Goal: Task Accomplishment & Management: Complete application form

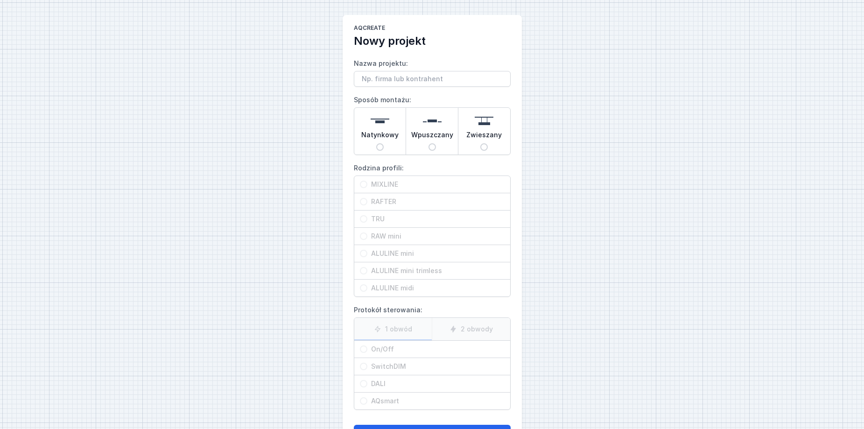
click at [416, 76] on input "Nazwa projektu:" at bounding box center [432, 79] width 157 height 16
type input "p"
type input "Paweł 1"
click at [382, 147] on input "Natynkowy" at bounding box center [379, 146] width 7 height 7
radio input "true"
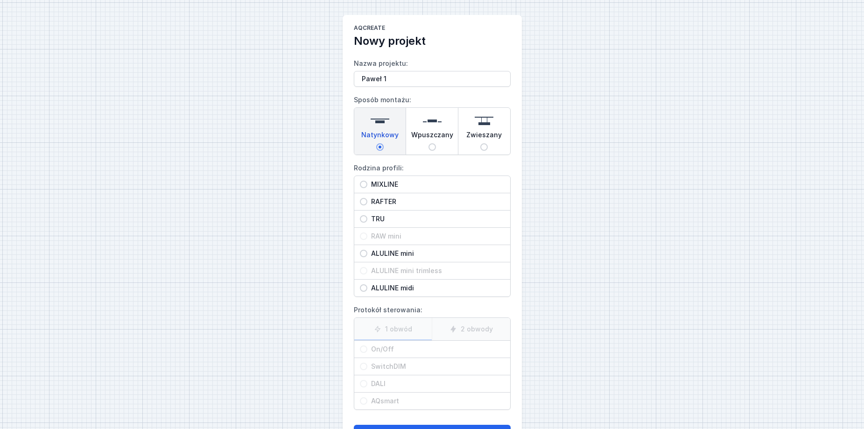
click at [361, 180] on div "MIXLINE" at bounding box center [432, 184] width 156 height 17
click at [361, 181] on input "MIXLINE" at bounding box center [363, 184] width 7 height 7
radio input "true"
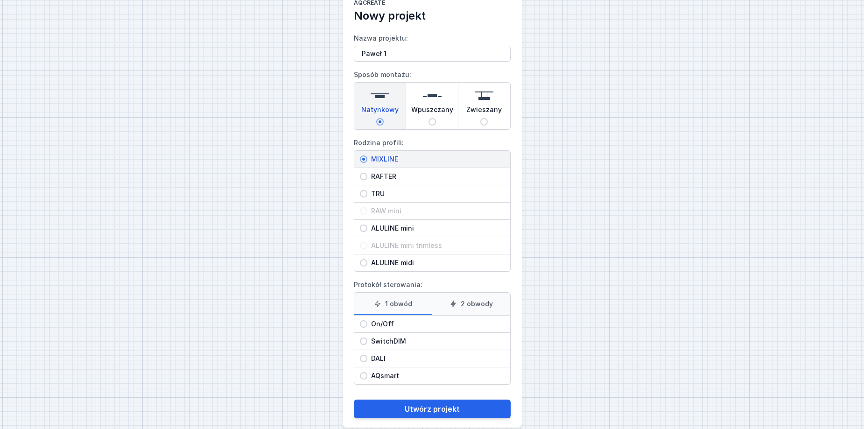
scroll to position [39, 0]
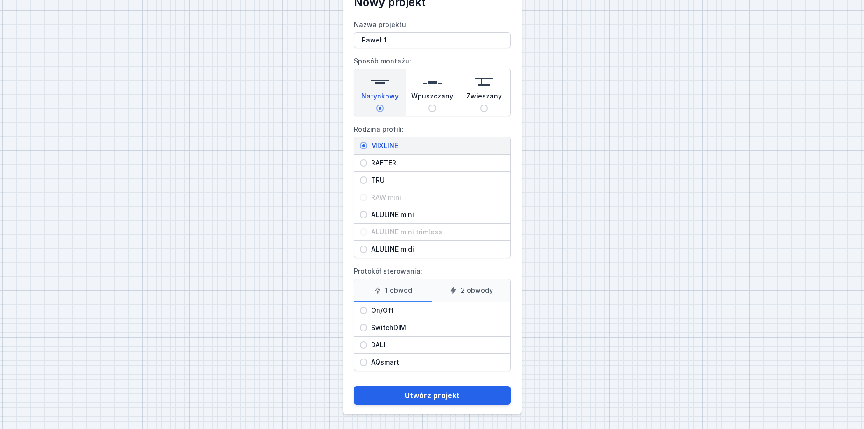
click at [362, 311] on input "On/Off" at bounding box center [363, 310] width 7 height 7
radio input "true"
click at [365, 332] on div "SwitchDIM" at bounding box center [432, 327] width 156 height 17
click at [365, 331] on input "SwitchDIM" at bounding box center [363, 327] width 7 height 7
radio input "true"
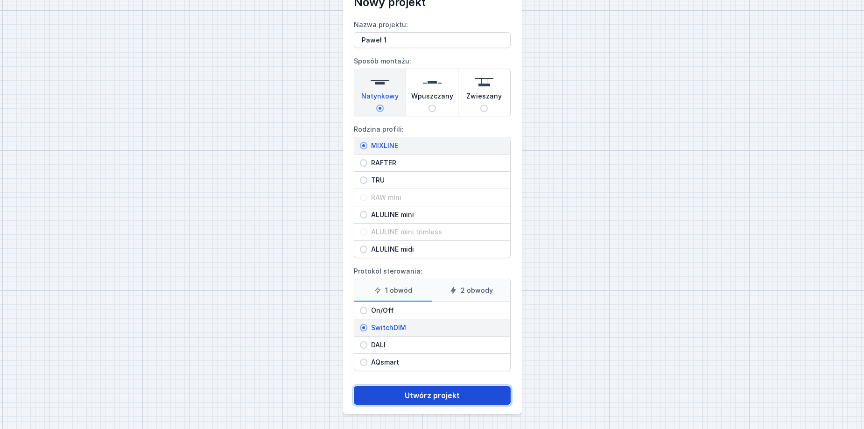
click at [442, 398] on button "Utwórz projekt" at bounding box center [432, 395] width 157 height 19
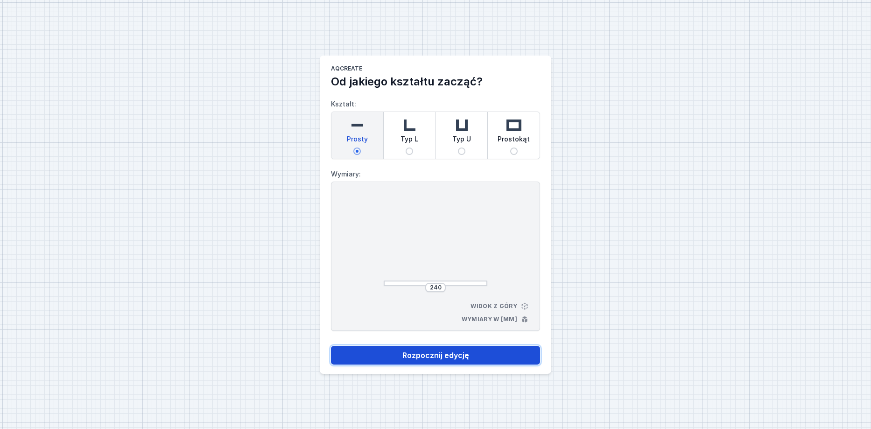
click at [440, 351] on button "Rozpocznij edycję" at bounding box center [435, 355] width 209 height 19
select select "3"
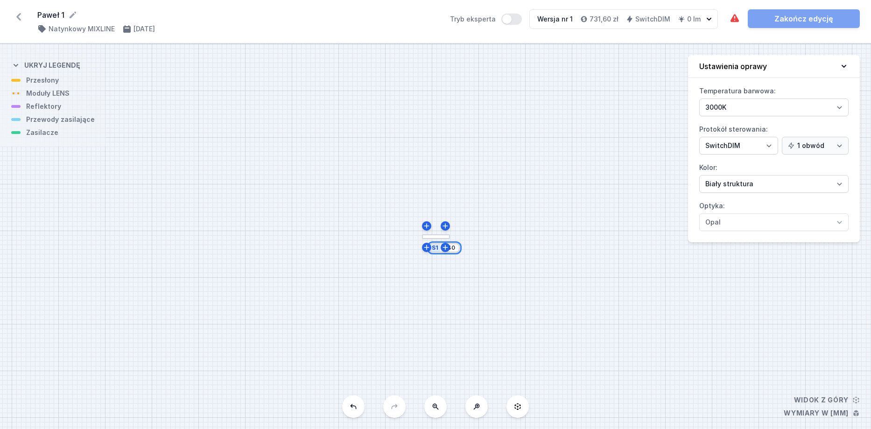
click at [454, 250] on input "240" at bounding box center [449, 247] width 15 height 7
drag, startPoint x: 456, startPoint y: 251, endPoint x: 418, endPoint y: 245, distance: 38.7
click at [418, 245] on div "S1 240" at bounding box center [435, 236] width 871 height 385
type input "1500"
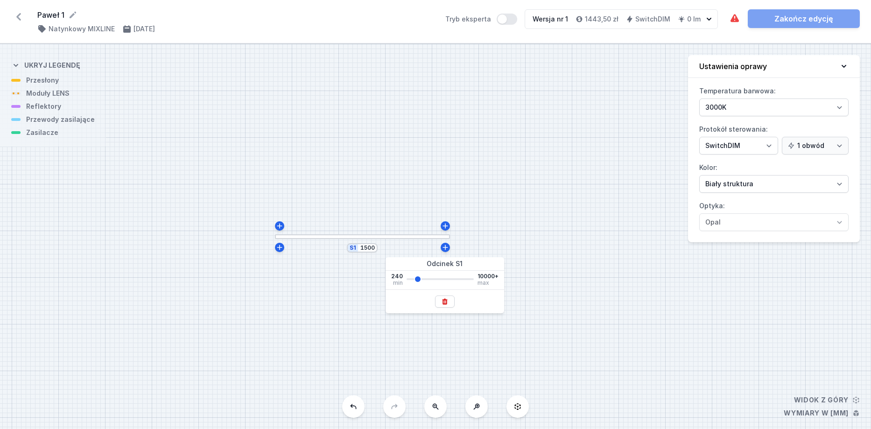
click at [351, 239] on div "S1 1500" at bounding box center [435, 236] width 871 height 385
click at [350, 239] on div "S1 1500" at bounding box center [435, 236] width 871 height 385
click at [323, 239] on div "S1 1500" at bounding box center [435, 236] width 871 height 385
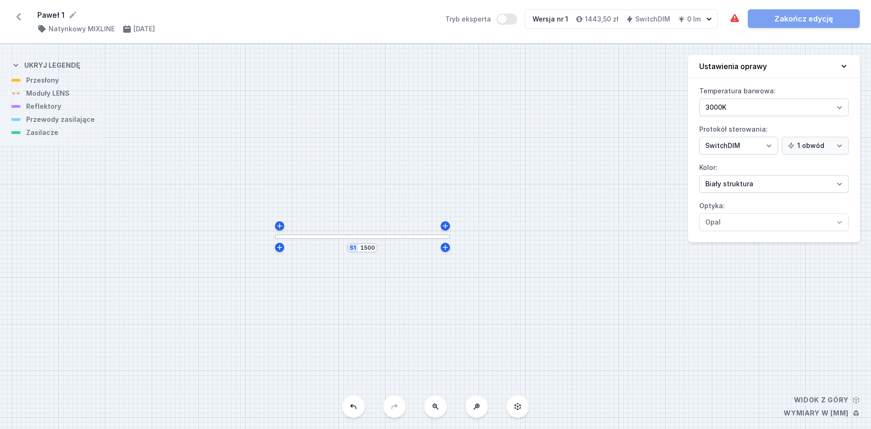
click at [319, 236] on div at bounding box center [362, 236] width 175 height 5
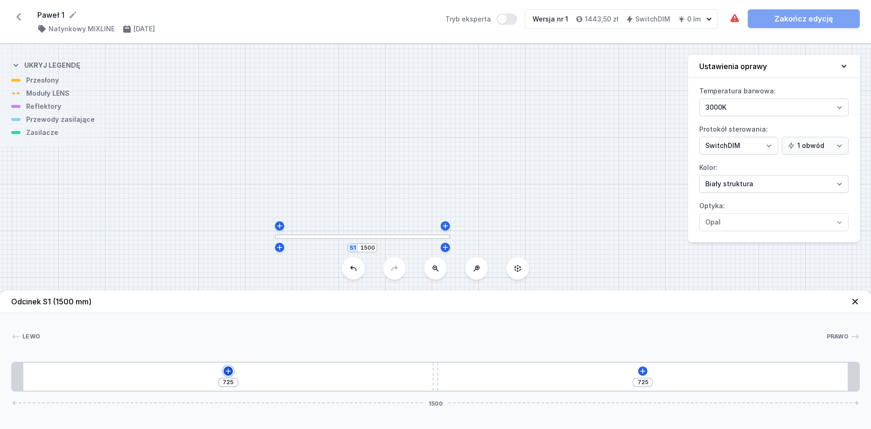
click at [226, 370] on icon at bounding box center [227, 370] width 7 height 7
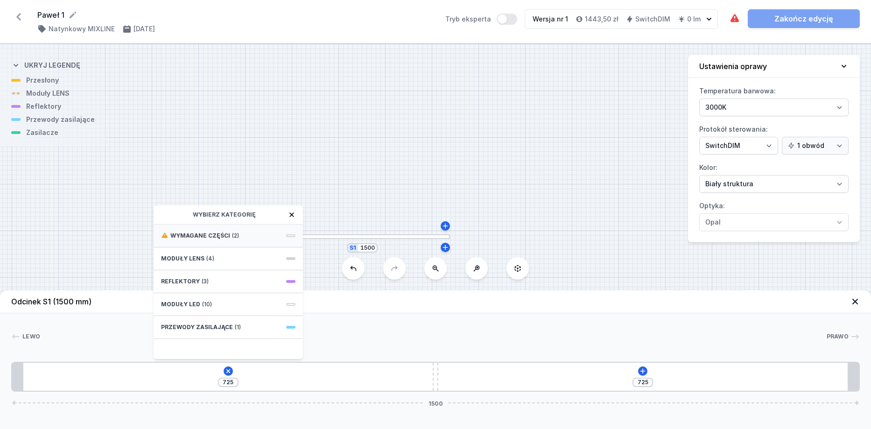
click at [212, 239] on span "Wymagane części" at bounding box center [200, 235] width 60 height 7
click at [201, 238] on span "Hole for power supply cable" at bounding box center [228, 234] width 134 height 9
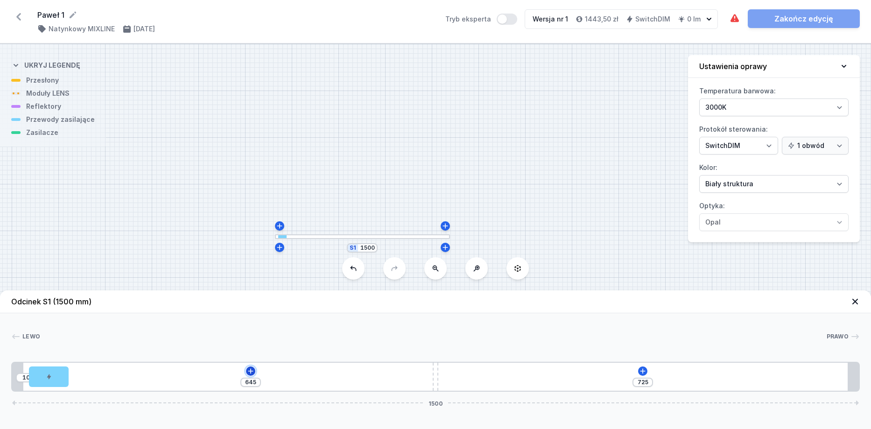
click at [249, 366] on button at bounding box center [250, 370] width 9 height 9
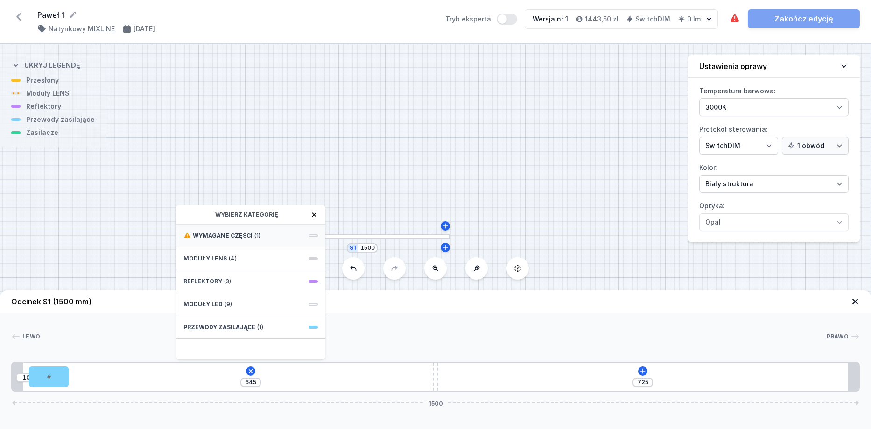
click at [238, 236] on span "Wymagane części" at bounding box center [223, 235] width 60 height 7
click at [231, 233] on span "DALI Driver - up to 5W" at bounding box center [250, 234] width 134 height 9
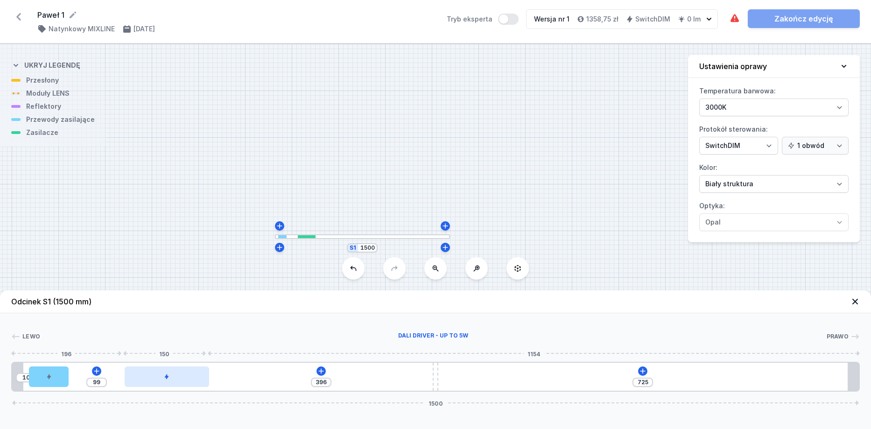
type input "384"
type input "111"
type input "367"
type input "128"
type input "348"
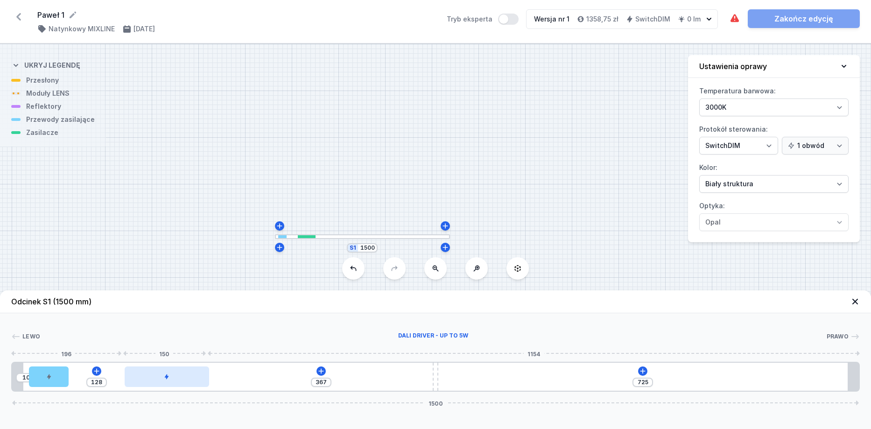
type input "147"
type input "331"
type input "164"
type input "318"
type input "177"
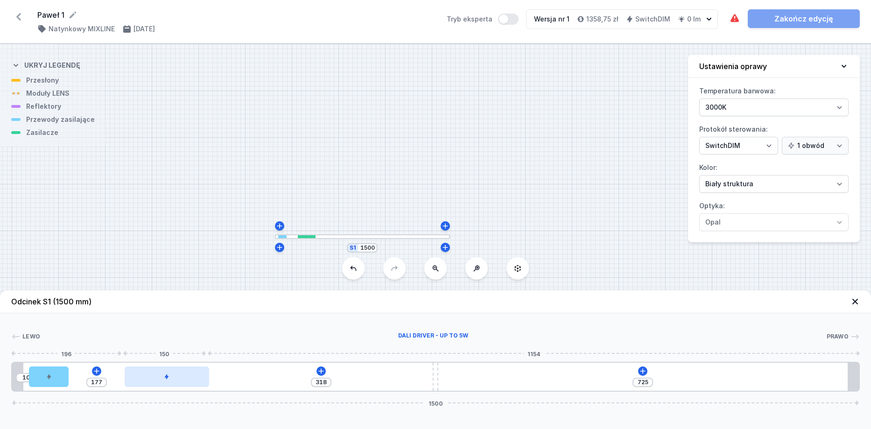
type input "312"
type input "183"
type input "310"
type input "185"
type input "308"
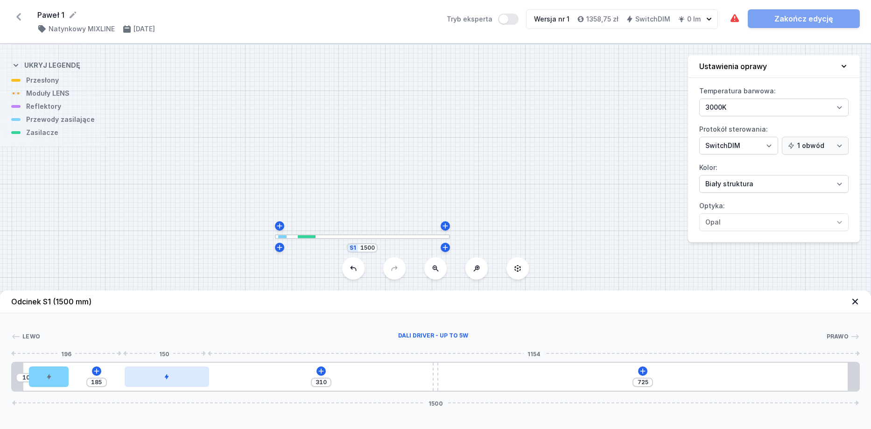
type input "187"
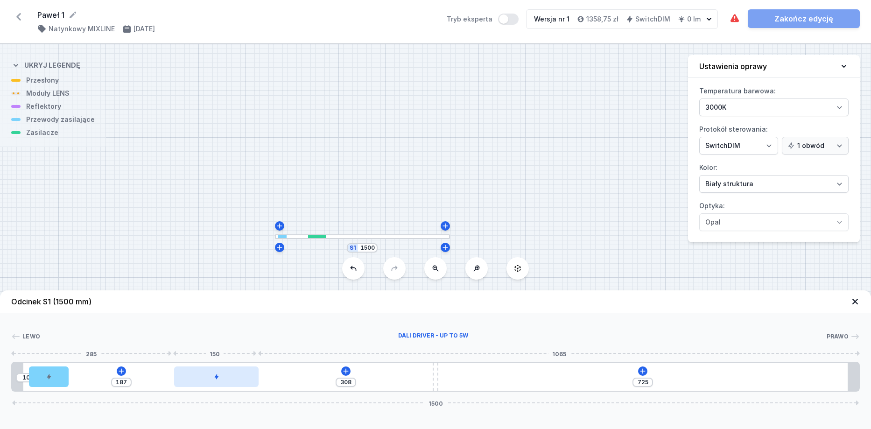
type input "304"
type input "191"
type input "301"
type input "194"
type input "297"
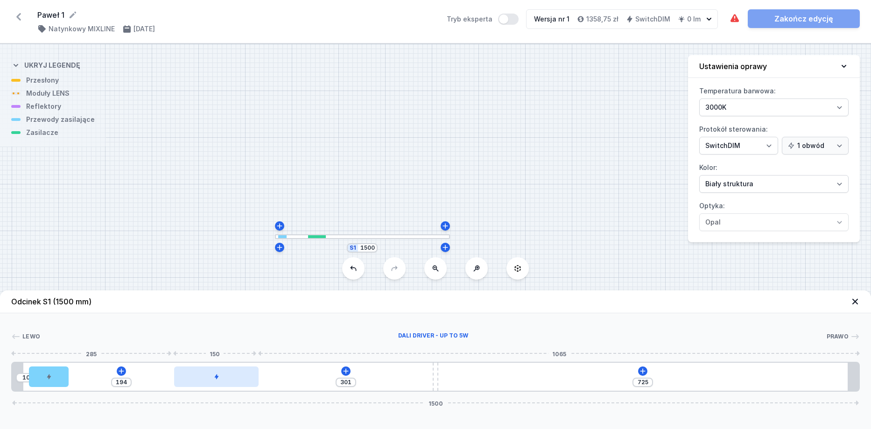
type input "198"
type input "292"
type input "203"
type input "288"
type input "207"
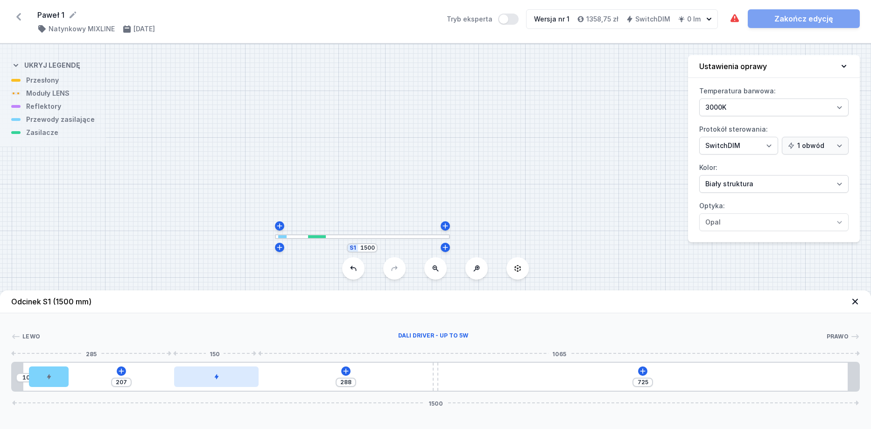
type input "281"
type input "214"
type input "276"
type input "219"
type input "268"
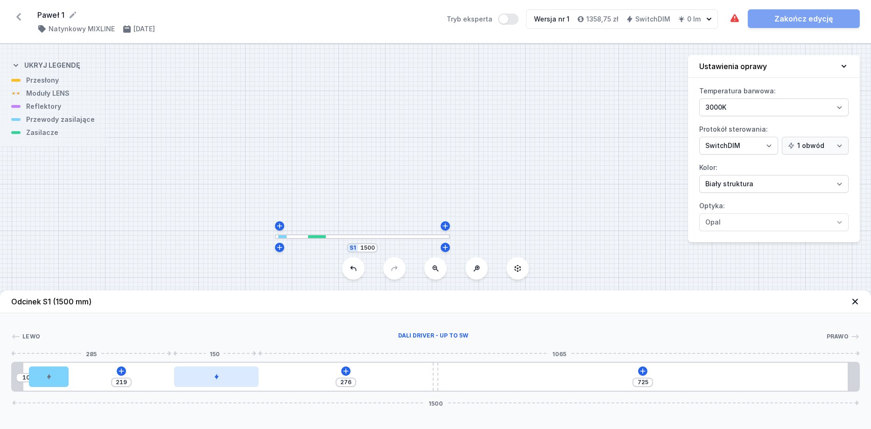
type input "227"
type input "265"
type input "230"
type input "260"
type input "235"
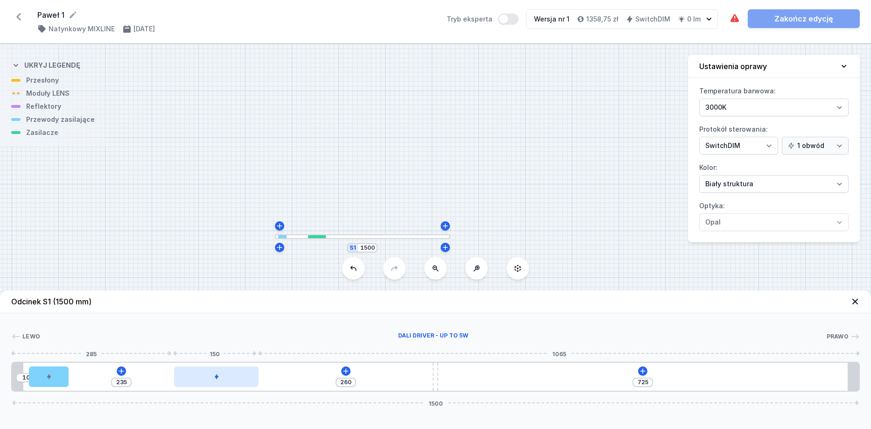
type input "255"
type input "240"
type input "251"
type input "244"
type input "249"
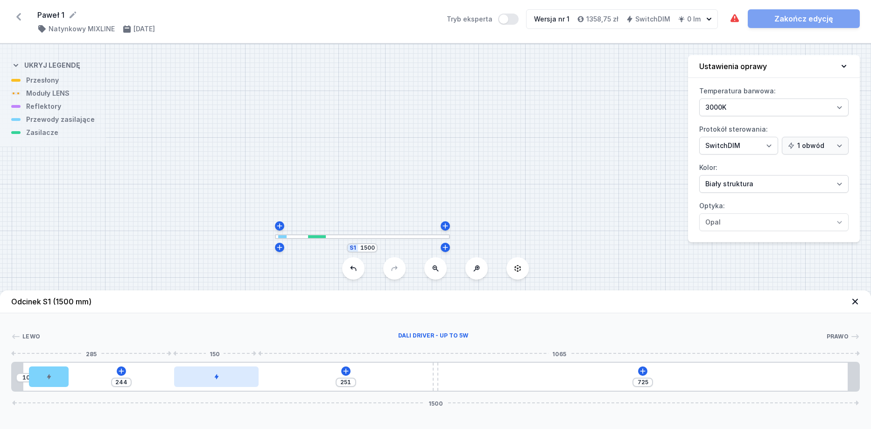
type input "246"
type input "248"
type input "247"
type input "250"
type input "245"
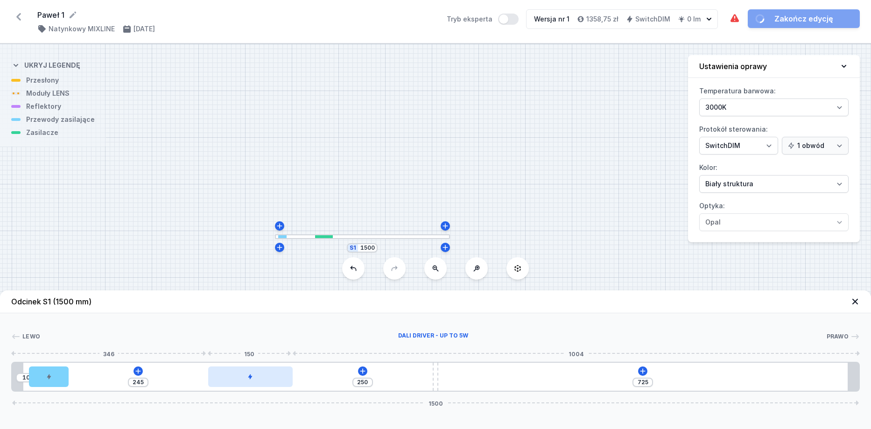
type input "251"
type input "244"
type input "254"
type input "241"
type input "256"
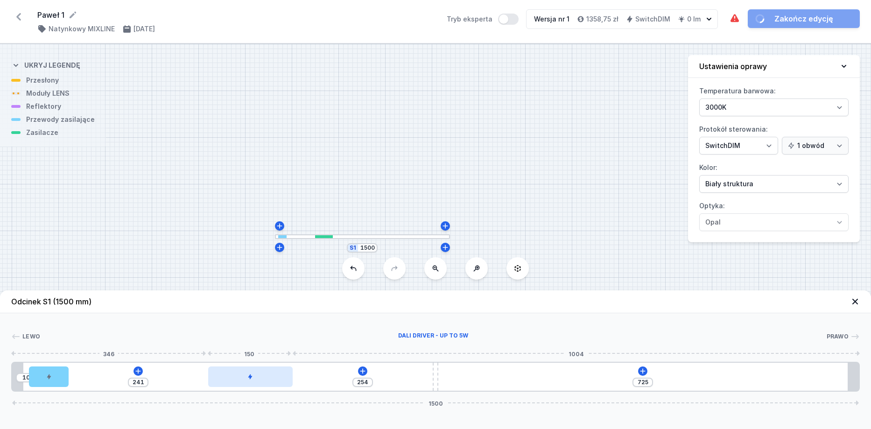
type input "239"
type input "258"
type input "237"
type input "259"
type input "236"
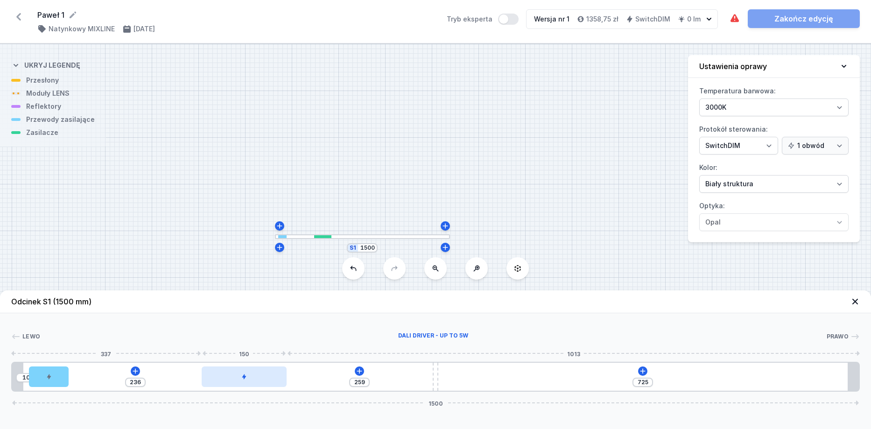
type input "260"
type input "235"
type input "261"
type input "234"
type input "262"
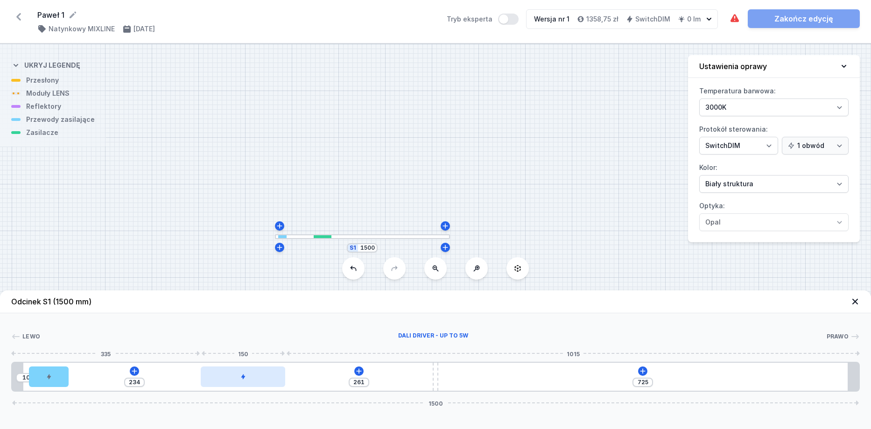
type input "233"
type input "263"
type input "232"
type input "264"
type input "231"
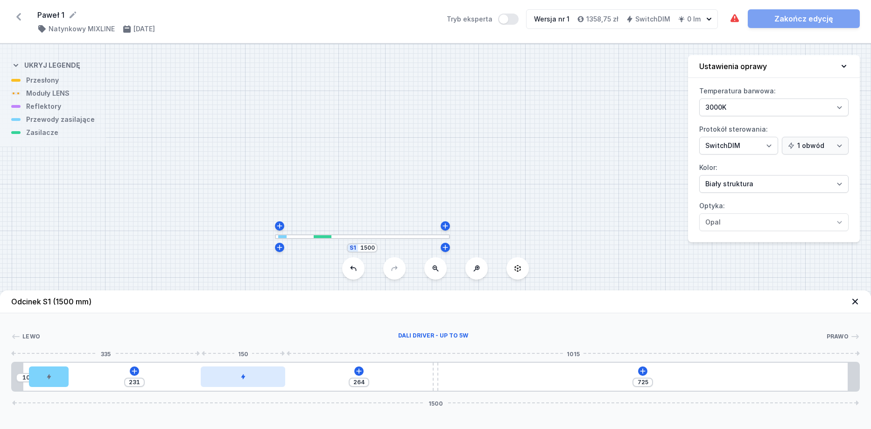
type input "267"
type input "228"
type input "269"
type input "226"
type input "271"
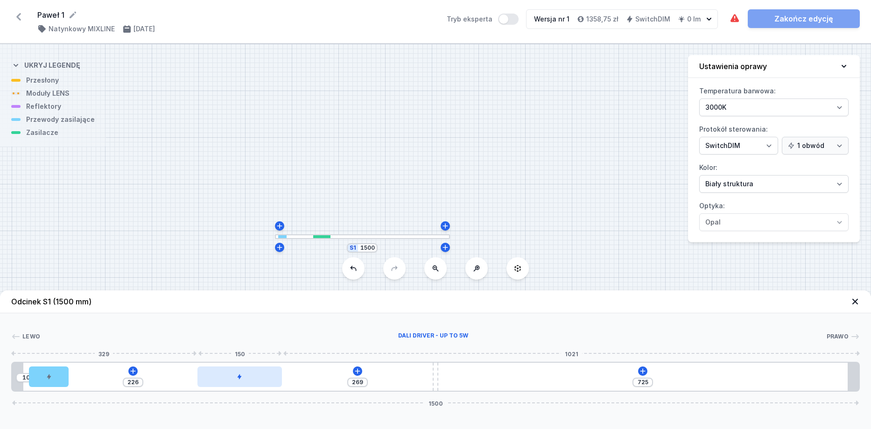
type input "224"
type input "272"
type input "223"
type input "274"
type input "221"
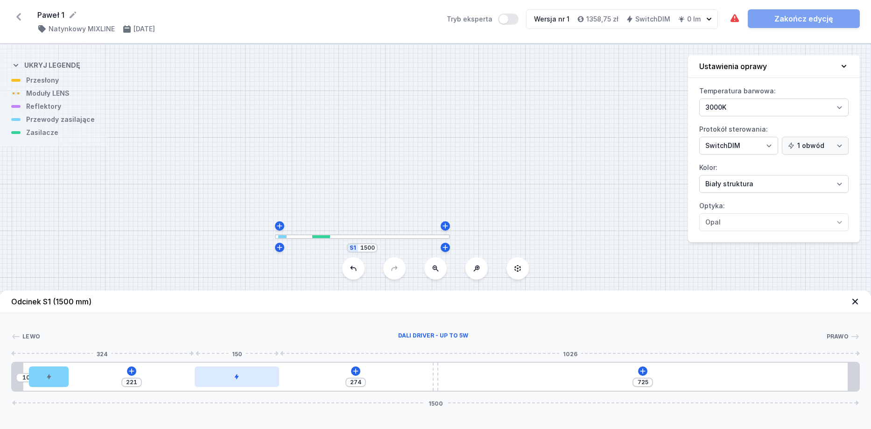
type input "275"
type input "220"
type input "276"
type input "219"
type input "277"
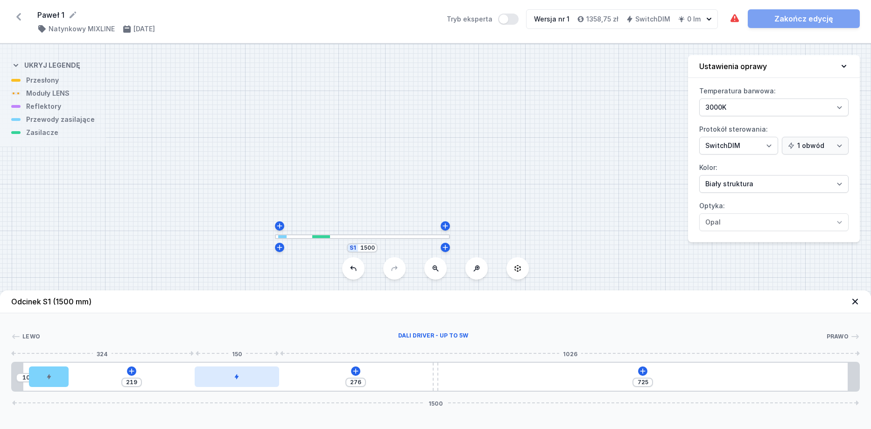
type input "218"
type input "279"
type input "216"
type input "281"
type input "214"
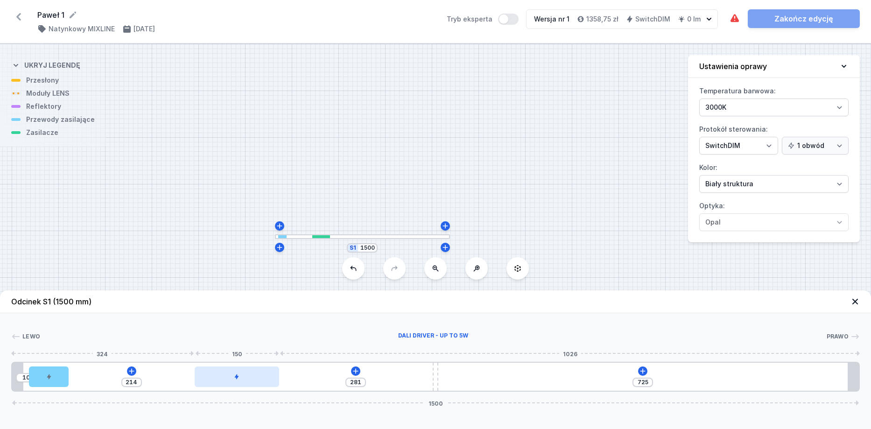
type input "283"
type input "212"
type input "284"
type input "211"
type input "285"
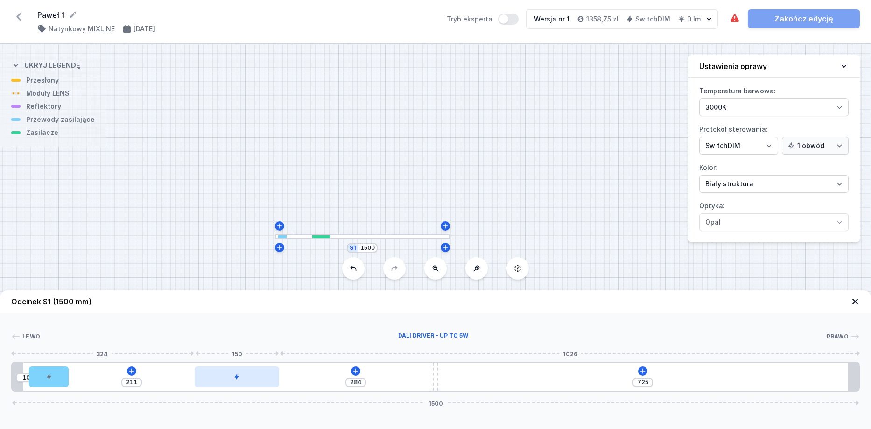
type input "210"
type input "286"
type input "209"
type input "288"
type input "207"
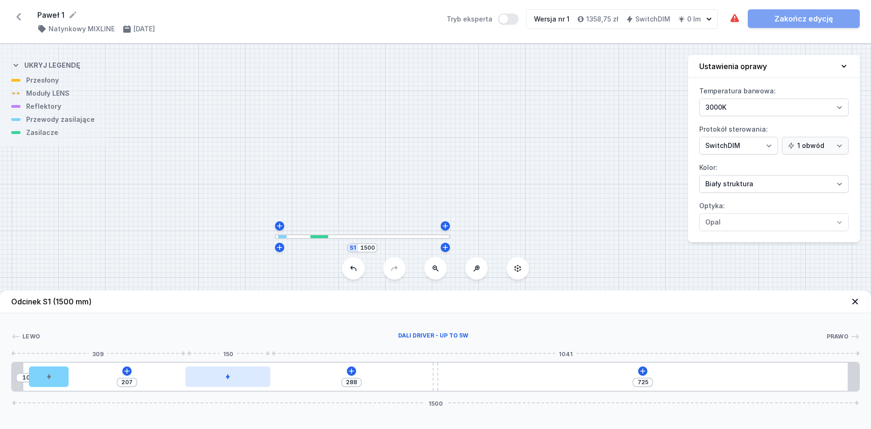
type input "289"
type input "206"
type input "291"
type input "204"
type input "292"
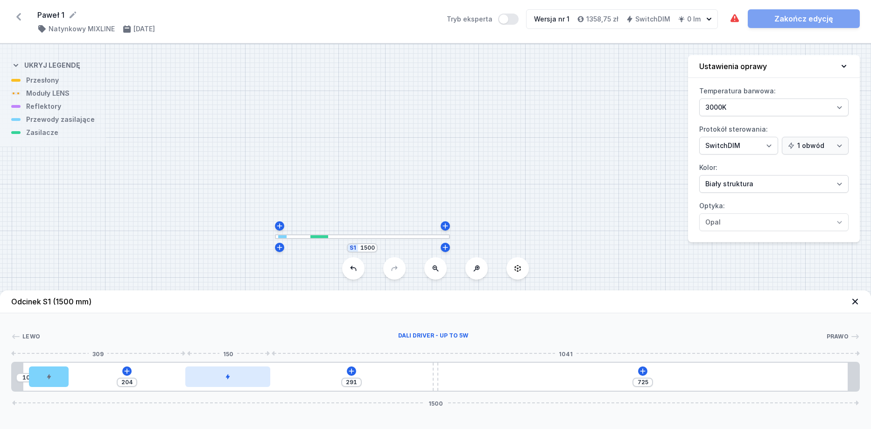
type input "203"
type input "294"
type input "201"
type input "296"
type input "199"
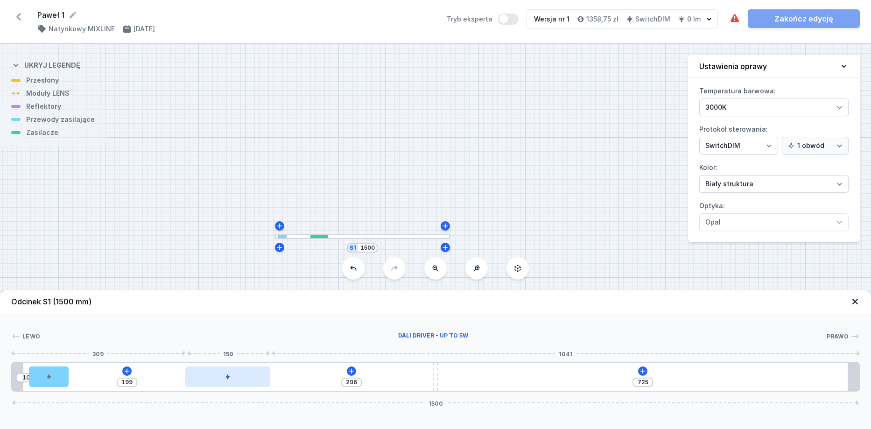
type input "298"
type input "197"
type input "300"
type input "195"
type input "304"
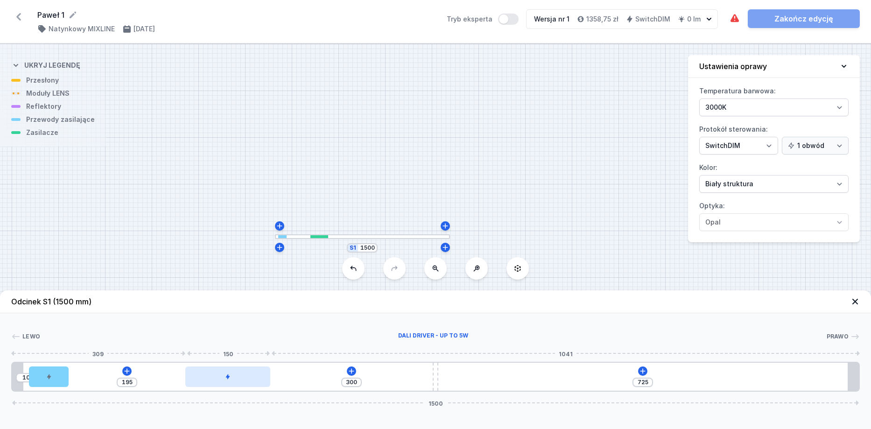
type input "191"
type input "308"
type input "187"
type input "311"
type input "184"
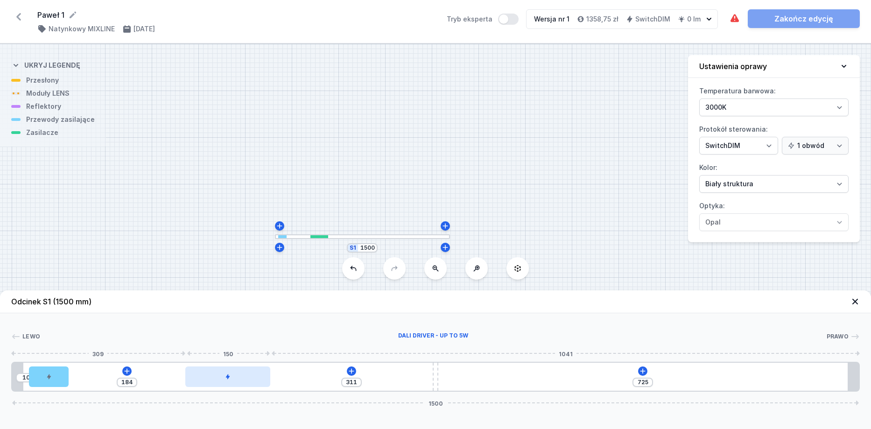
type input "314"
type input "181"
type input "316"
type input "179"
type input "319"
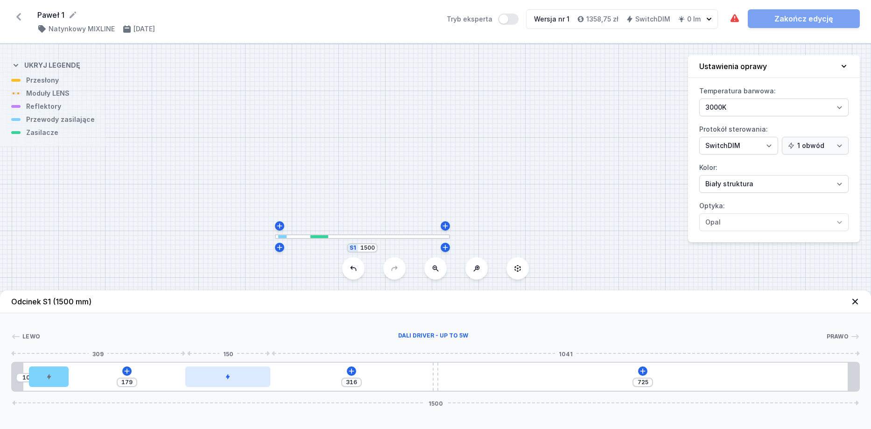
type input "176"
type input "323"
type input "172"
type input "329"
type input "166"
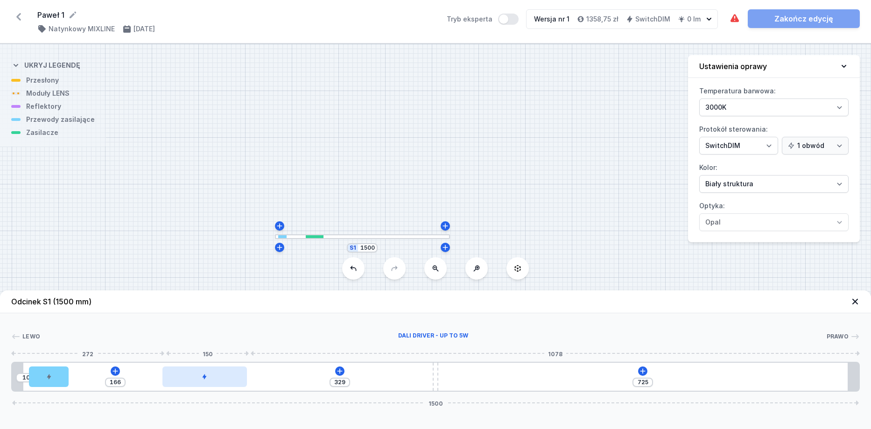
type input "336"
type input "159"
type input "338"
type input "157"
type input "341"
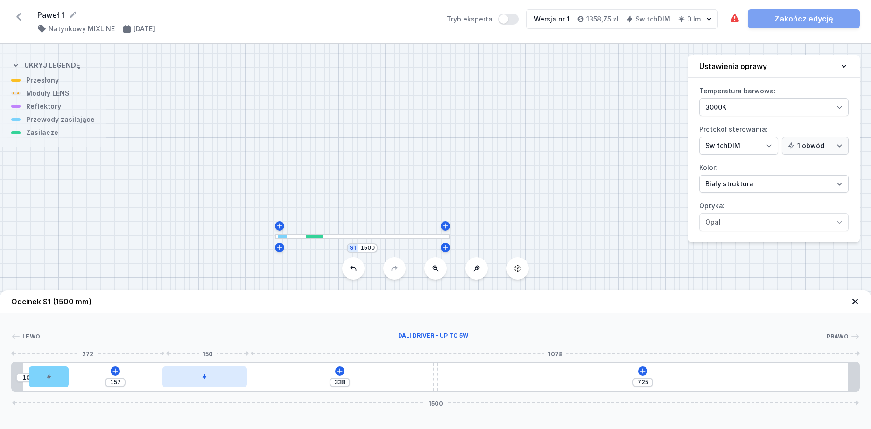
type input "154"
type input "343"
type input "152"
type input "345"
type input "150"
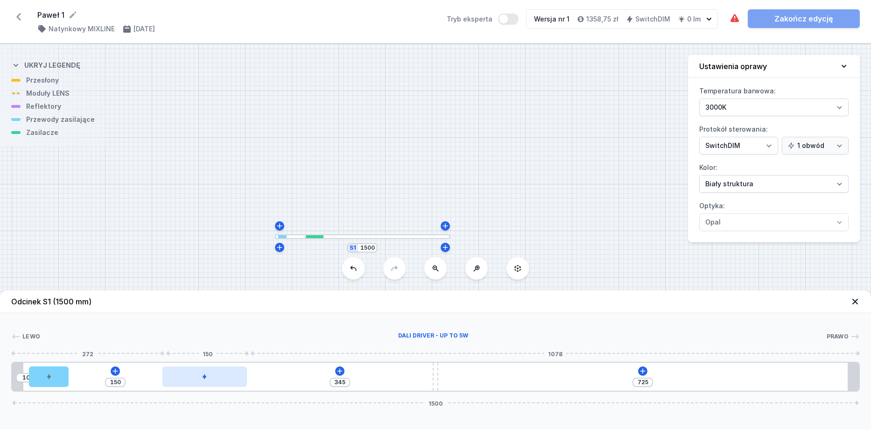
type input "348"
type input "147"
type input "350"
type input "145"
type input "352"
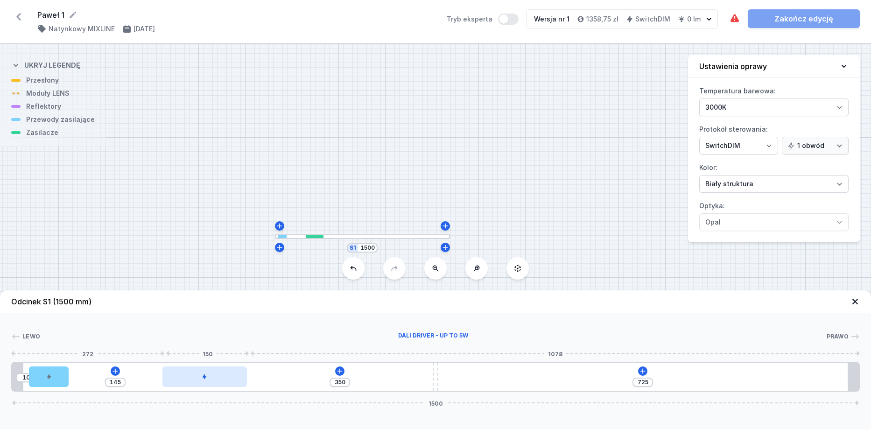
type input "143"
type input "353"
type input "142"
type input "357"
type input "138"
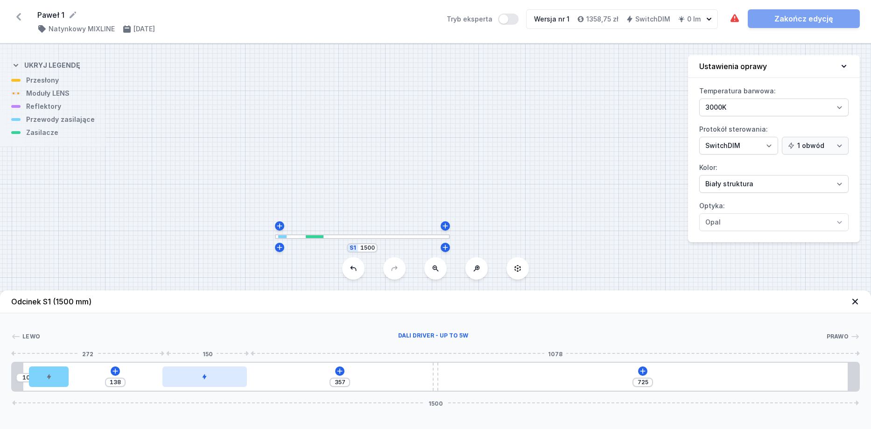
type input "361"
type input "134"
type input "371"
type input "124"
type input "384"
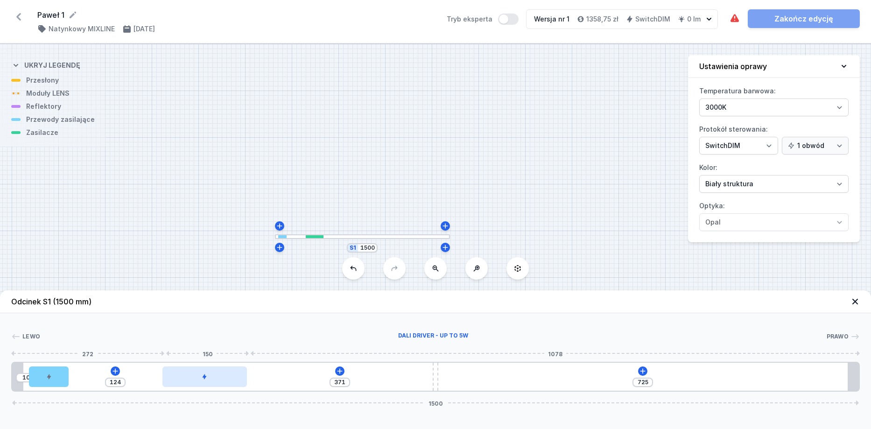
type input "111"
type input "390"
type input "105"
type input "394"
type input "101"
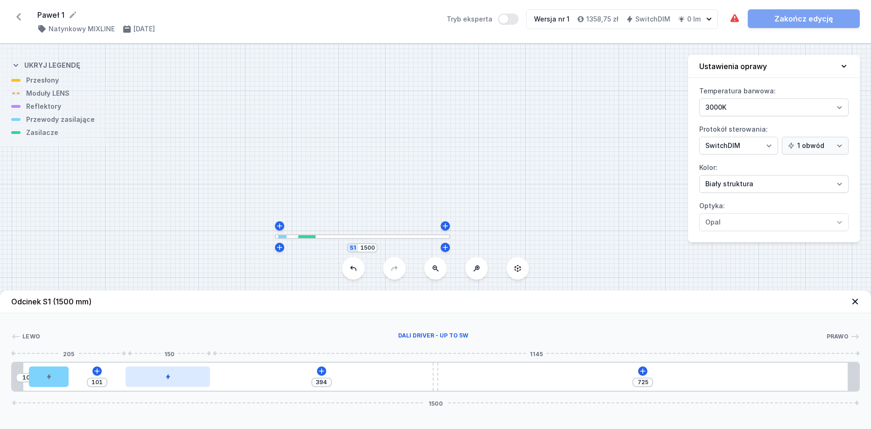
type input "398"
type input "97"
type input "400"
type input "95"
type input "402"
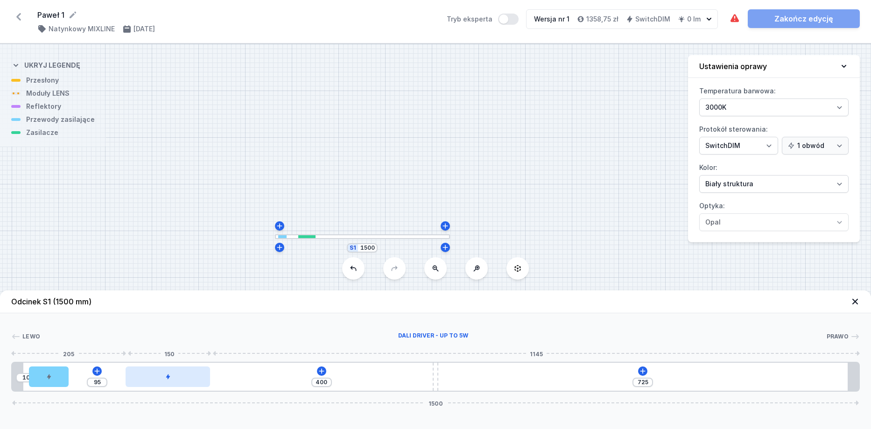
type input "93"
type input "406"
type input "89"
type input "411"
type input "84"
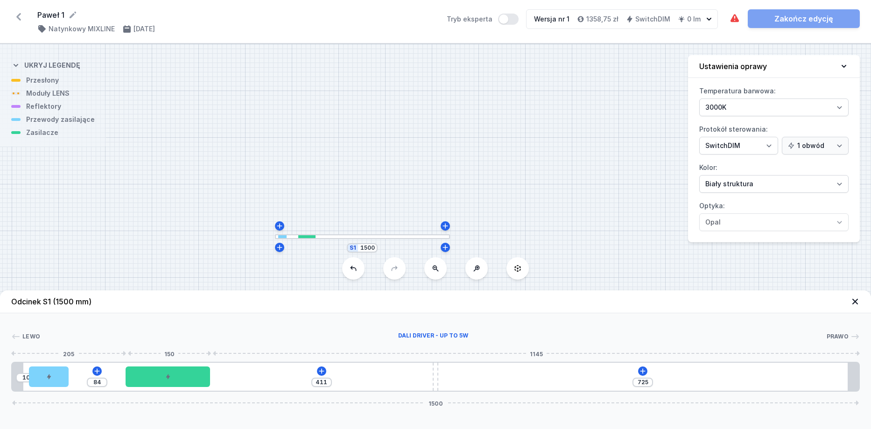
type input "414"
type input "81"
type input "418"
type input "77"
type input "360"
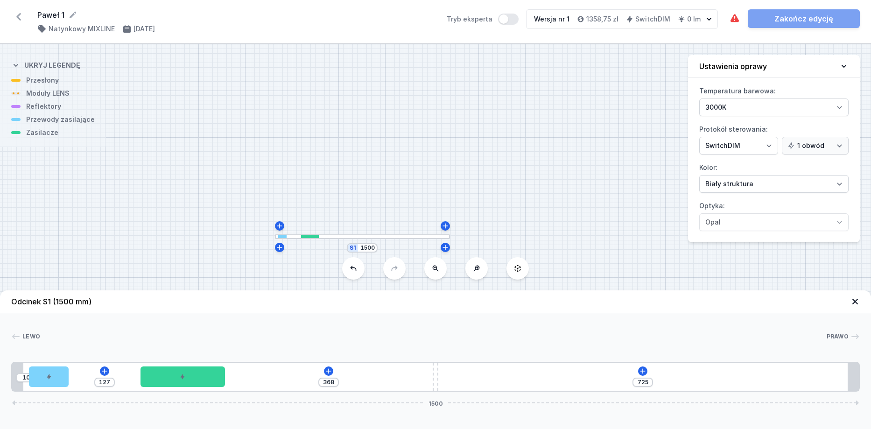
type input "135"
type input "353"
type input "142"
type input "349"
type input "146"
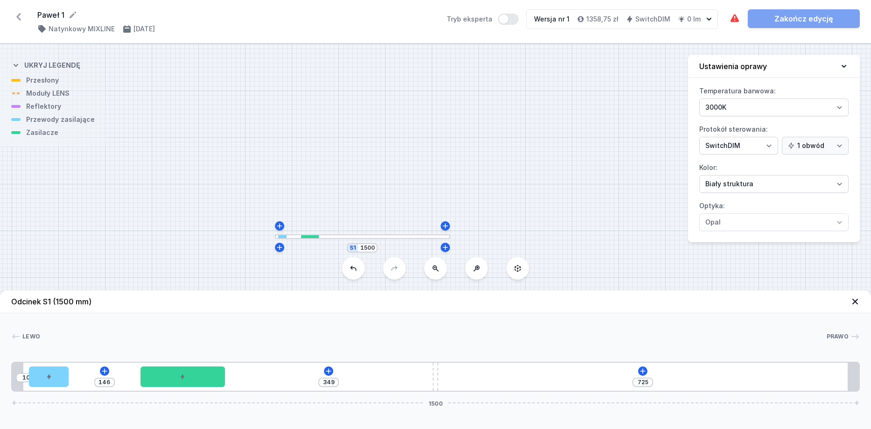
type input "345"
type input "150"
type input "344"
type input "151"
type input "341"
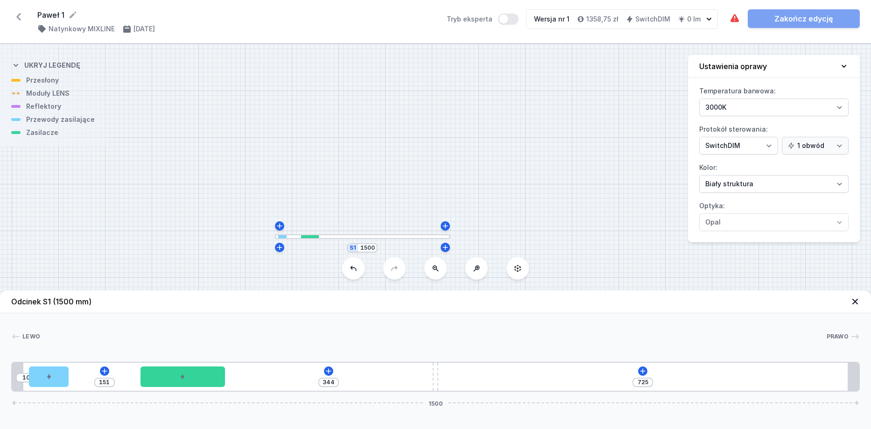
type input "154"
type input "337"
type input "158"
type input "329"
type input "166"
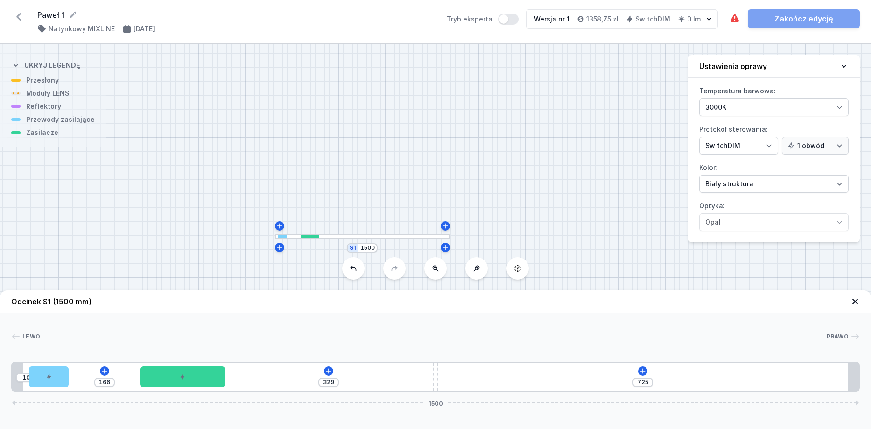
type input "323"
type input "172"
type input "319"
type input "176"
type input "318"
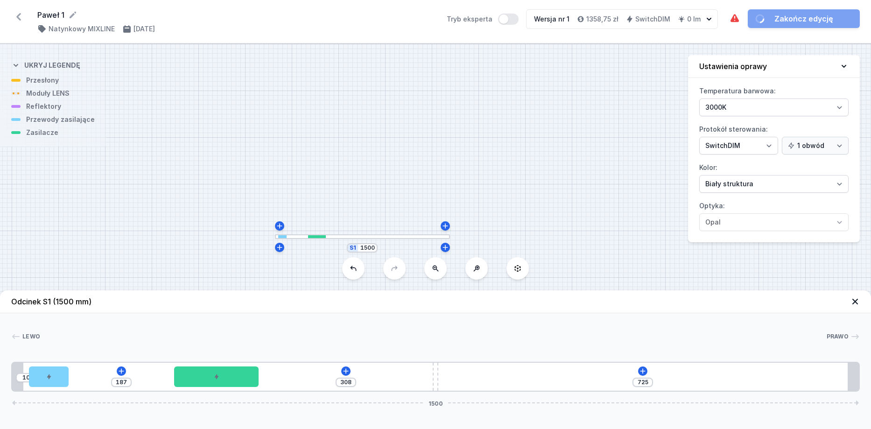
drag, startPoint x: 143, startPoint y: 379, endPoint x: 242, endPoint y: 394, distance: 100.1
click at [242, 394] on div "Odcinek S1 (1500 mm) Lewo Prawo 1 2 3 4 1 10 187 308 725 1500 30 70 187 150 308…" at bounding box center [435, 359] width 871 height 139
click at [122, 370] on icon at bounding box center [121, 370] width 7 height 7
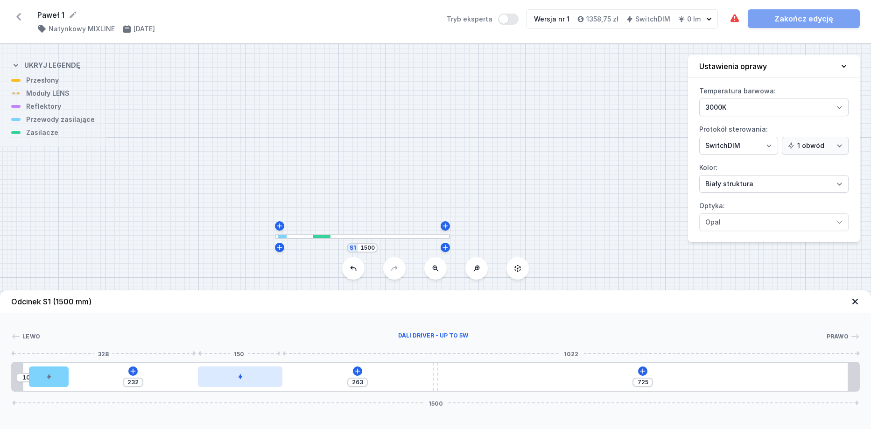
drag, startPoint x: 212, startPoint y: 381, endPoint x: 232, endPoint y: 379, distance: 19.7
click at [232, 379] on div at bounding box center [240, 376] width 84 height 21
click at [135, 372] on icon at bounding box center [133, 370] width 7 height 7
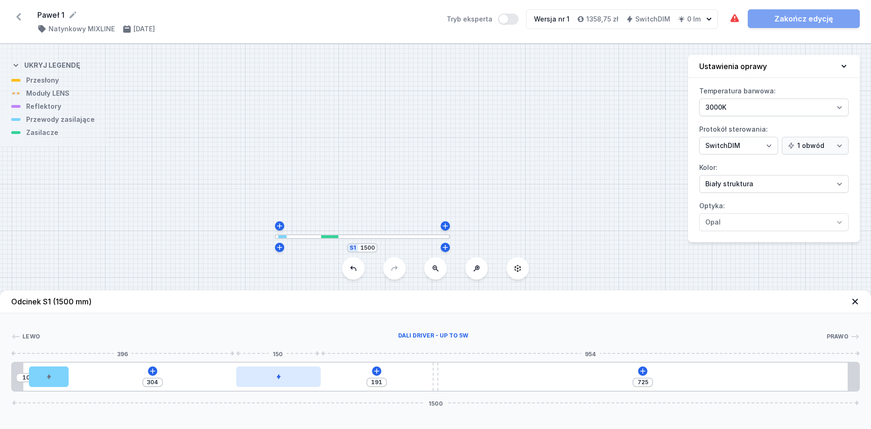
drag, startPoint x: 220, startPoint y: 380, endPoint x: 256, endPoint y: 380, distance: 35.9
click at [256, 380] on div at bounding box center [278, 376] width 84 height 21
click at [156, 369] on icon at bounding box center [154, 370] width 7 height 7
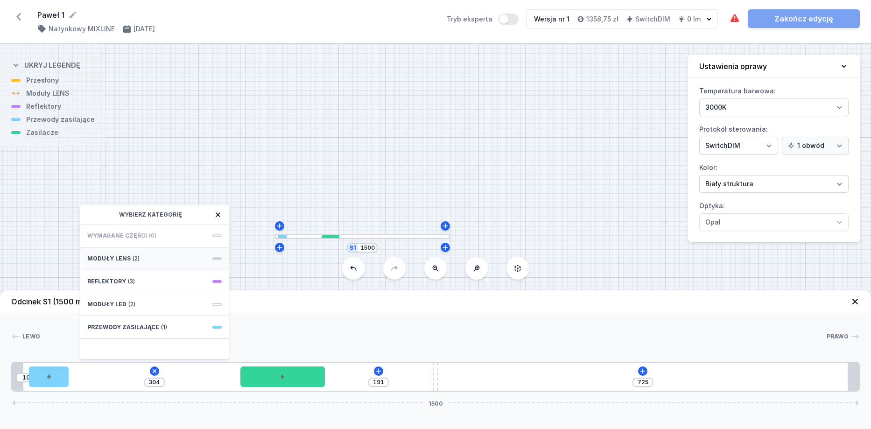
click at [124, 259] on span "Moduły LENS" at bounding box center [108, 258] width 43 height 7
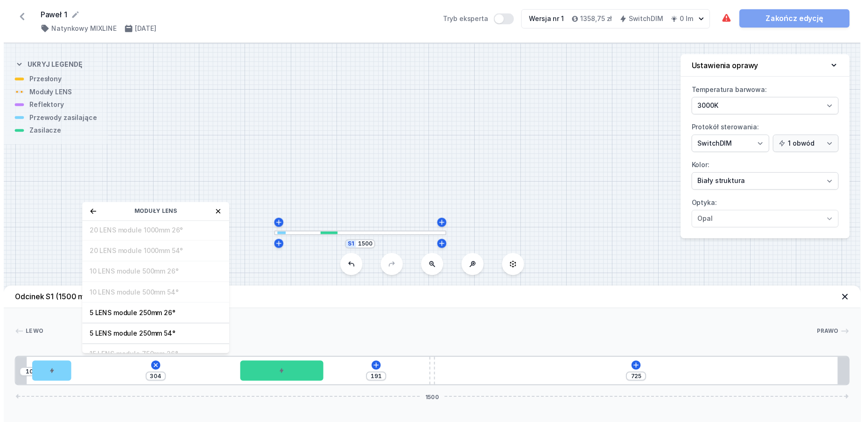
scroll to position [34, 0]
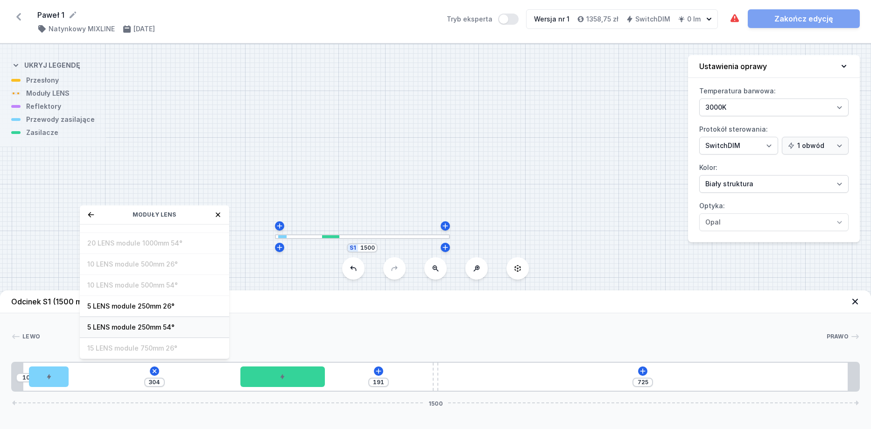
click at [149, 335] on div "5 LENS module 250mm 54°" at bounding box center [154, 327] width 149 height 21
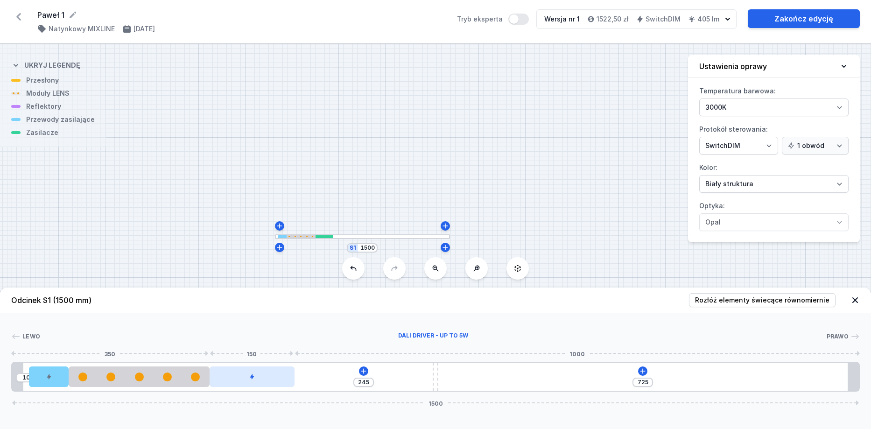
drag, startPoint x: 265, startPoint y: 381, endPoint x: 260, endPoint y: 381, distance: 5.6
click at [260, 381] on div at bounding box center [252, 376] width 84 height 21
click at [365, 372] on icon at bounding box center [363, 370] width 7 height 7
drag, startPoint x: 449, startPoint y: 377, endPoint x: 505, endPoint y: 376, distance: 55.1
click at [505, 376] on div "10 245 725 1500" at bounding box center [435, 377] width 849 height 30
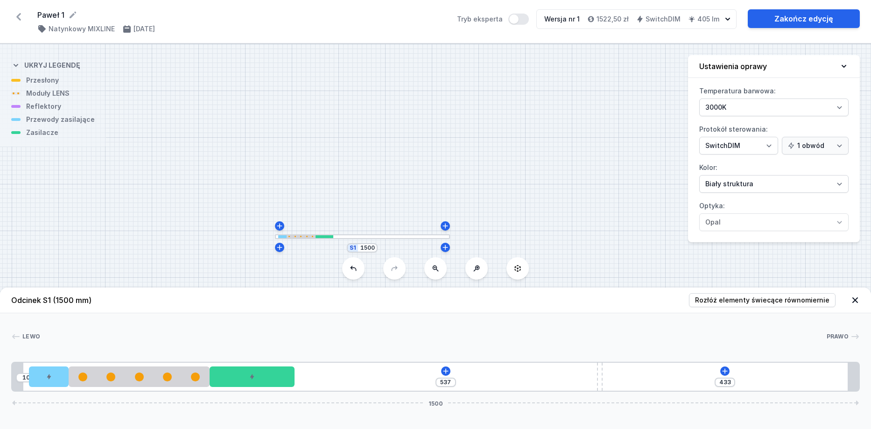
drag, startPoint x: 437, startPoint y: 376, endPoint x: 608, endPoint y: 381, distance: 170.9
click at [608, 381] on div "10 537 433 1500" at bounding box center [435, 377] width 849 height 30
click at [448, 370] on icon at bounding box center [445, 370] width 7 height 7
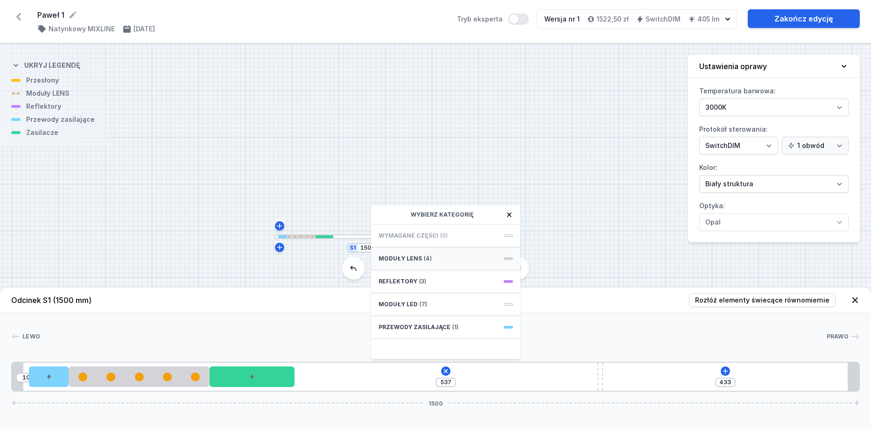
click at [452, 256] on div "Moduły LENS (4)" at bounding box center [445, 258] width 149 height 23
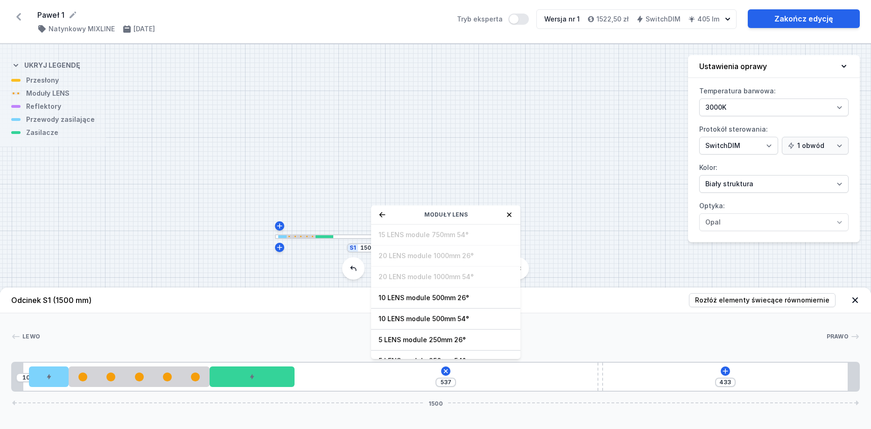
click at [508, 212] on icon at bounding box center [508, 214] width 7 height 7
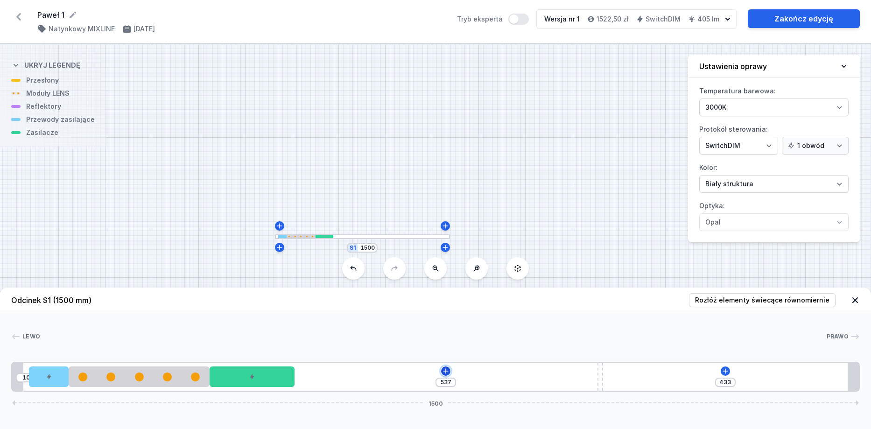
click at [446, 370] on icon at bounding box center [445, 370] width 5 height 5
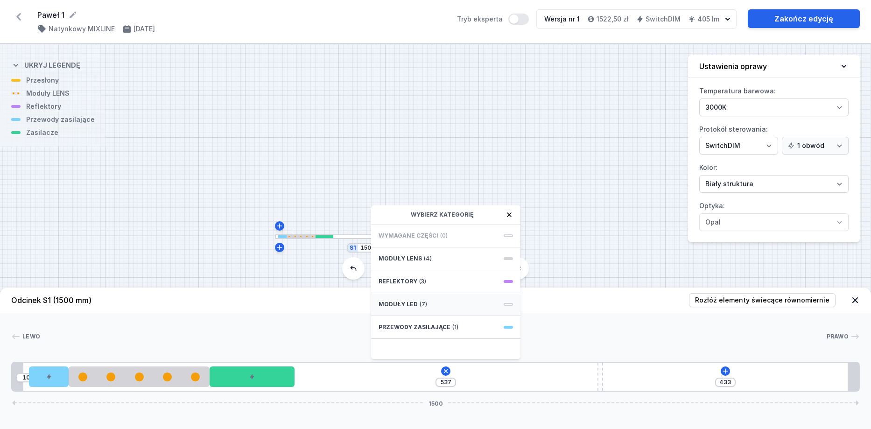
click at [432, 308] on div "Moduły LED (7)" at bounding box center [445, 304] width 149 height 23
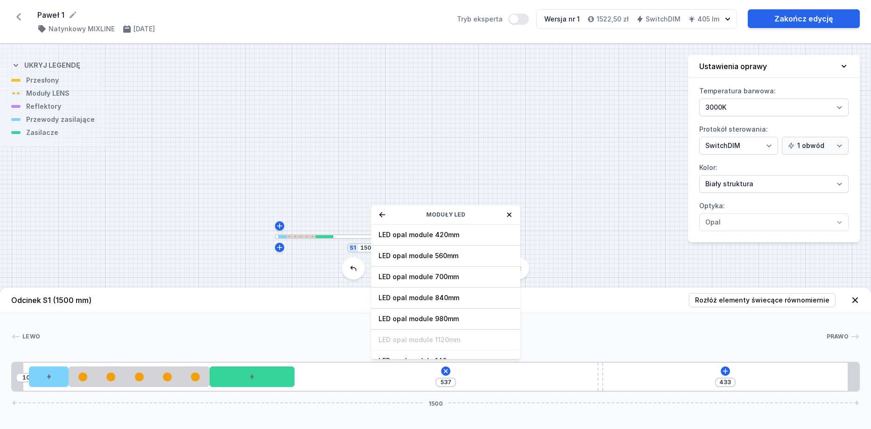
click at [509, 212] on icon at bounding box center [508, 214] width 7 height 7
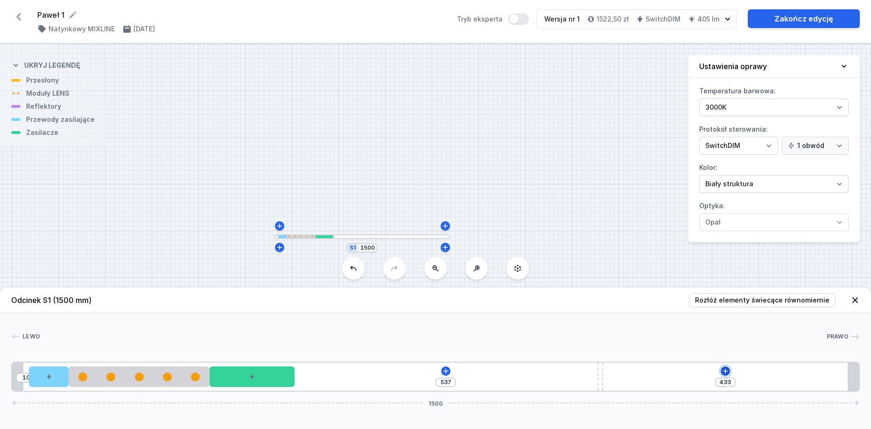
click at [722, 370] on icon at bounding box center [725, 370] width 7 height 7
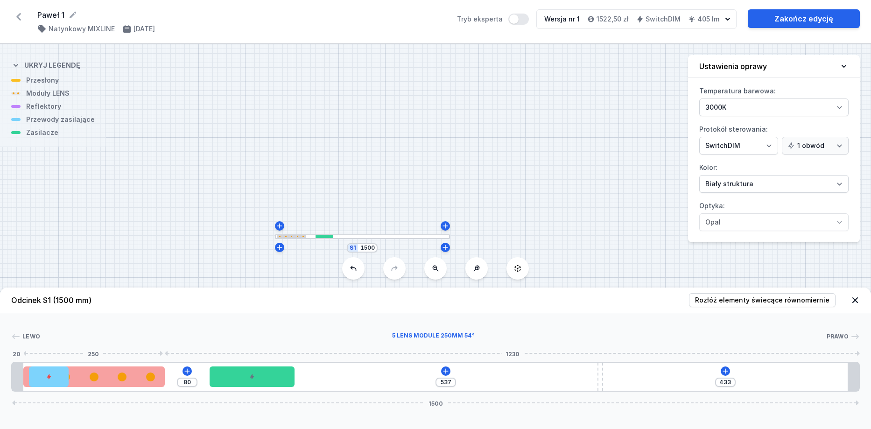
drag, startPoint x: 161, startPoint y: 378, endPoint x: 127, endPoint y: 381, distance: 34.3
click at [127, 381] on div at bounding box center [93, 376] width 141 height 21
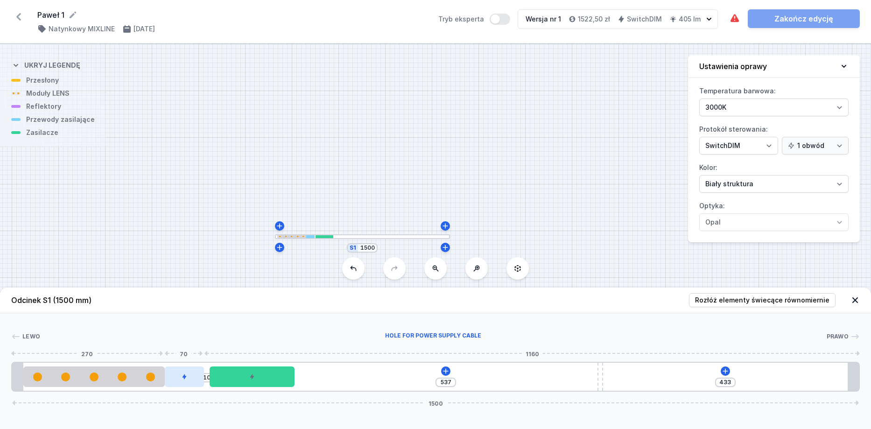
drag, startPoint x: 55, startPoint y: 380, endPoint x: 186, endPoint y: 381, distance: 131.2
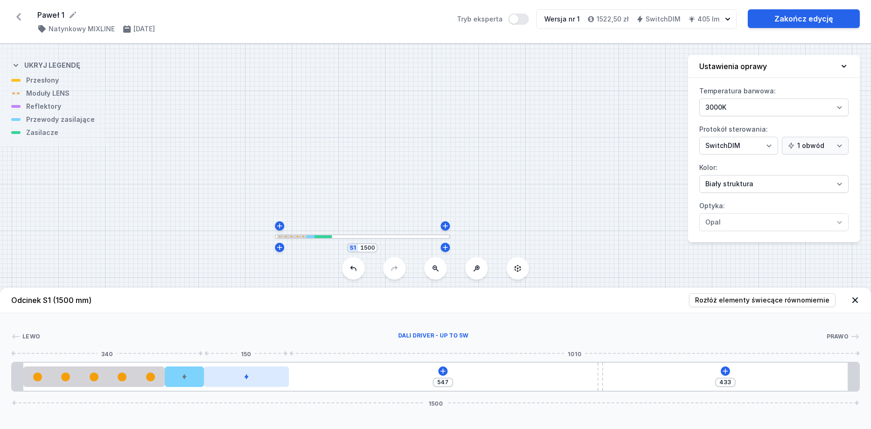
click at [255, 386] on div at bounding box center [246, 376] width 84 height 21
click at [728, 372] on icon at bounding box center [725, 370] width 7 height 7
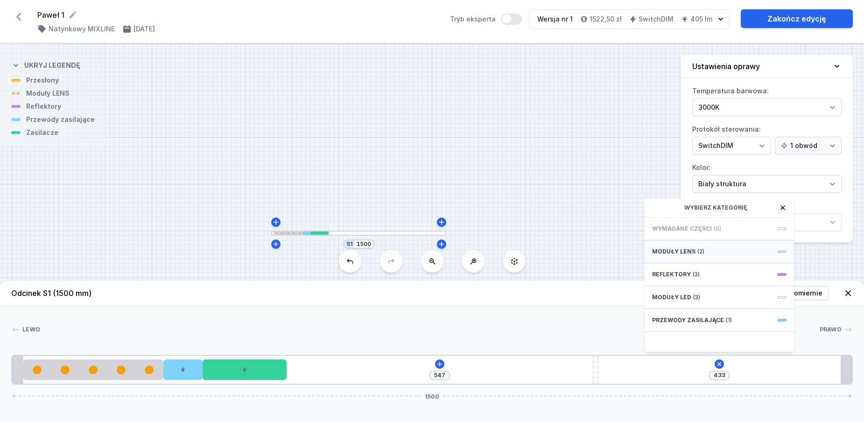
click at [699, 255] on span "(2)" at bounding box center [700, 251] width 7 height 7
click at [737, 324] on span "5 LENS module 250mm 54°" at bounding box center [719, 320] width 134 height 9
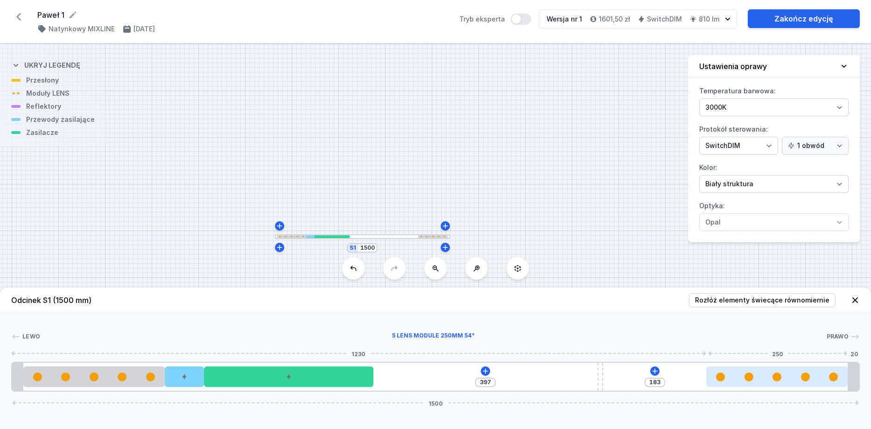
drag, startPoint x: 718, startPoint y: 377, endPoint x: 836, endPoint y: 378, distance: 118.6
click at [836, 378] on div at bounding box center [776, 376] width 141 height 9
drag, startPoint x: 601, startPoint y: 379, endPoint x: 706, endPoint y: 377, distance: 105.5
click at [706, 377] on div "569 11 1500" at bounding box center [435, 377] width 849 height 30
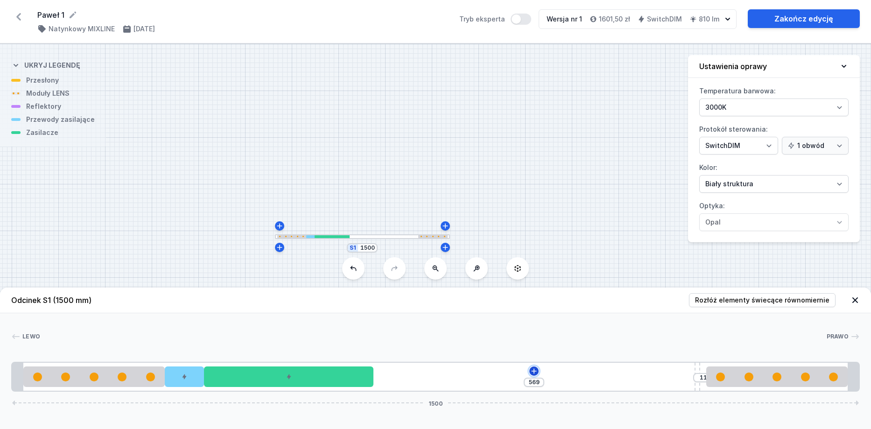
click at [535, 371] on icon at bounding box center [533, 370] width 7 height 7
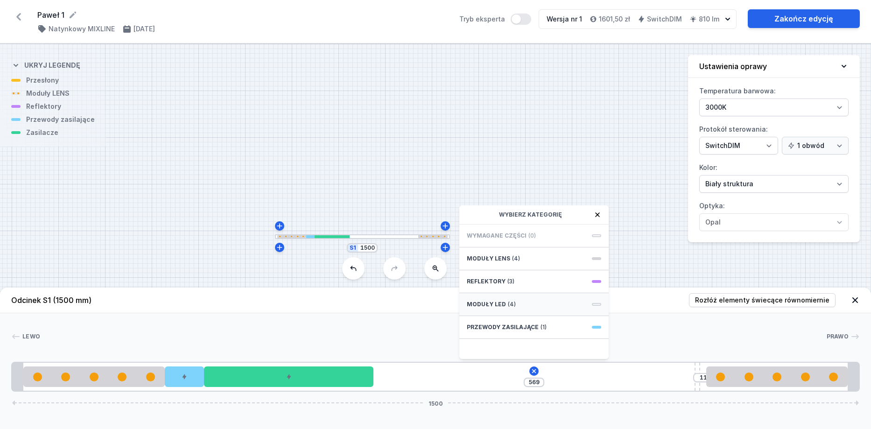
click at [523, 305] on div "Moduły LED (4)" at bounding box center [533, 304] width 149 height 23
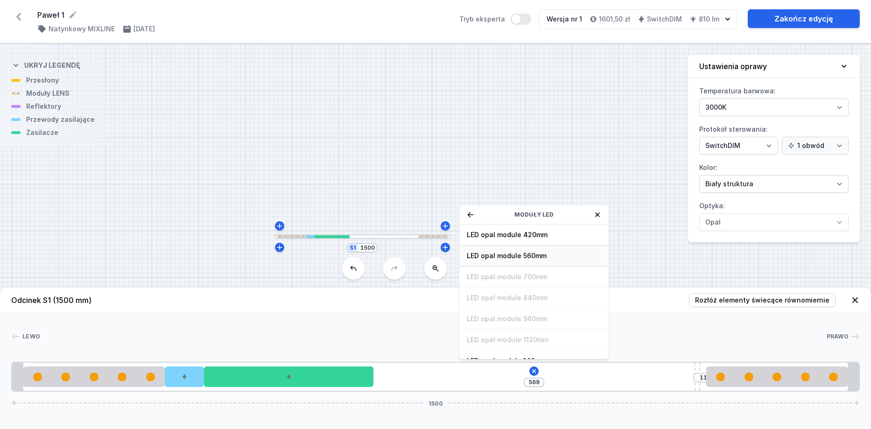
click at [546, 256] on span "LED opal module 560mm" at bounding box center [534, 255] width 134 height 9
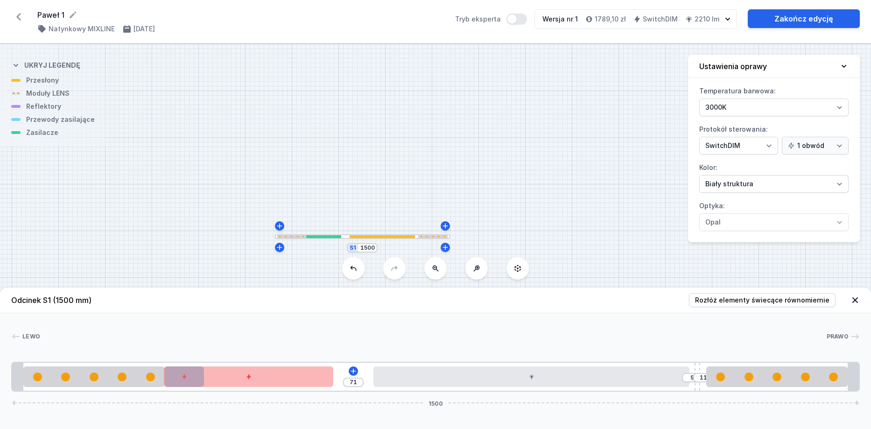
drag, startPoint x: 337, startPoint y: 384, endPoint x: 290, endPoint y: 387, distance: 47.2
click at [290, 387] on div "71 9 11 1500" at bounding box center [435, 377] width 849 height 30
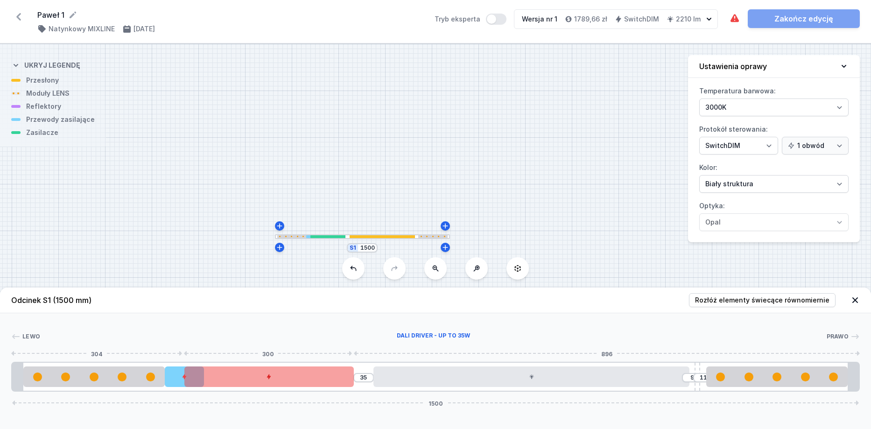
drag, startPoint x: 191, startPoint y: 374, endPoint x: 204, endPoint y: 376, distance: 13.7
click at [204, 376] on div at bounding box center [268, 376] width 169 height 21
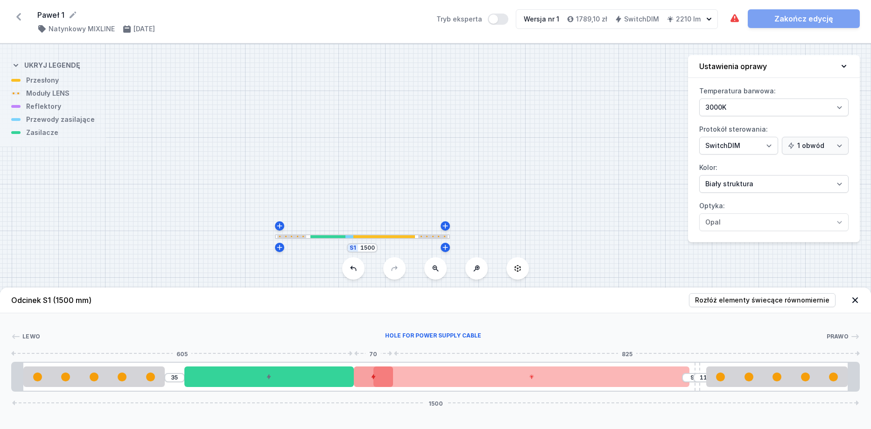
drag, startPoint x: 185, startPoint y: 378, endPoint x: 374, endPoint y: 379, distance: 189.0
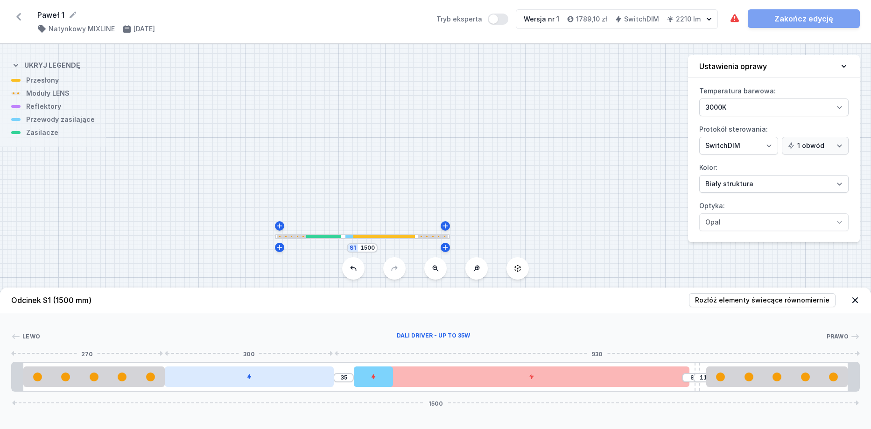
drag, startPoint x: 325, startPoint y: 383, endPoint x: 319, endPoint y: 384, distance: 5.6
click at [319, 384] on div at bounding box center [249, 376] width 169 height 21
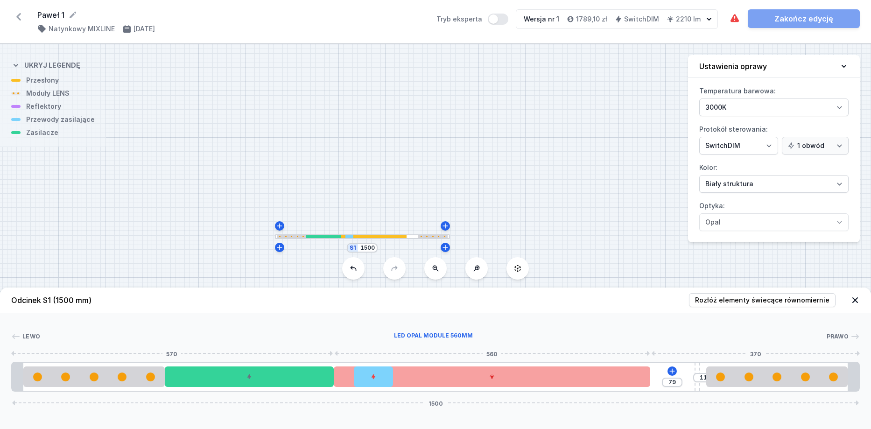
drag, startPoint x: 457, startPoint y: 386, endPoint x: 442, endPoint y: 386, distance: 15.4
click at [442, 386] on div at bounding box center [492, 376] width 316 height 21
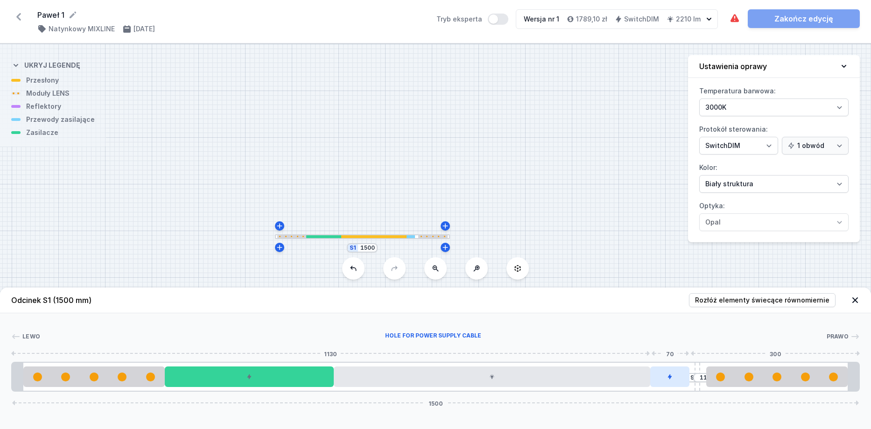
drag, startPoint x: 558, startPoint y: 379, endPoint x: 680, endPoint y: 370, distance: 122.6
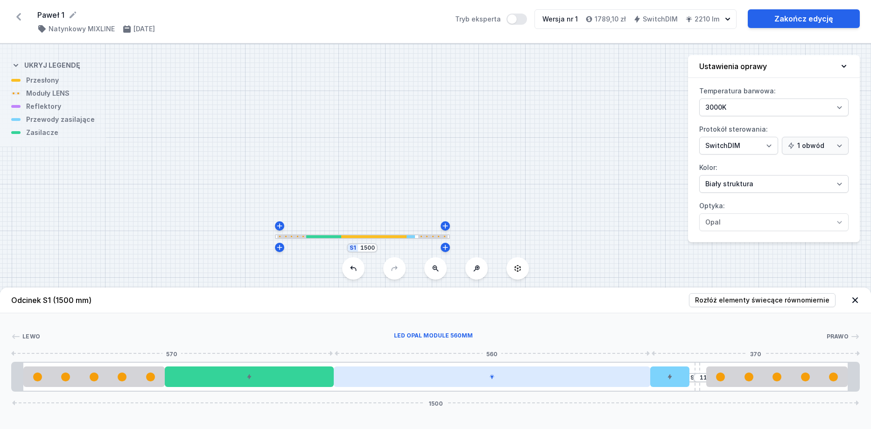
click at [528, 383] on div at bounding box center [492, 376] width 316 height 21
drag, startPoint x: 470, startPoint y: 371, endPoint x: 465, endPoint y: 375, distance: 6.3
click at [465, 375] on div at bounding box center [492, 376] width 316 height 21
click at [465, 380] on div at bounding box center [492, 376] width 316 height 21
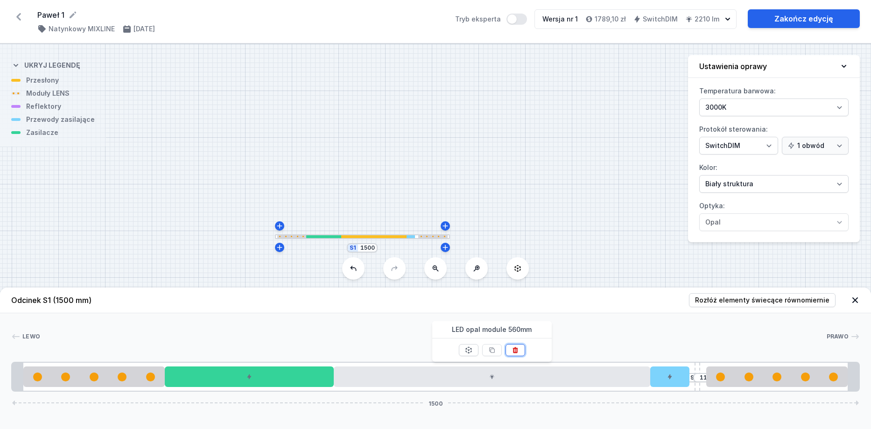
click at [522, 351] on button at bounding box center [515, 350] width 20 height 12
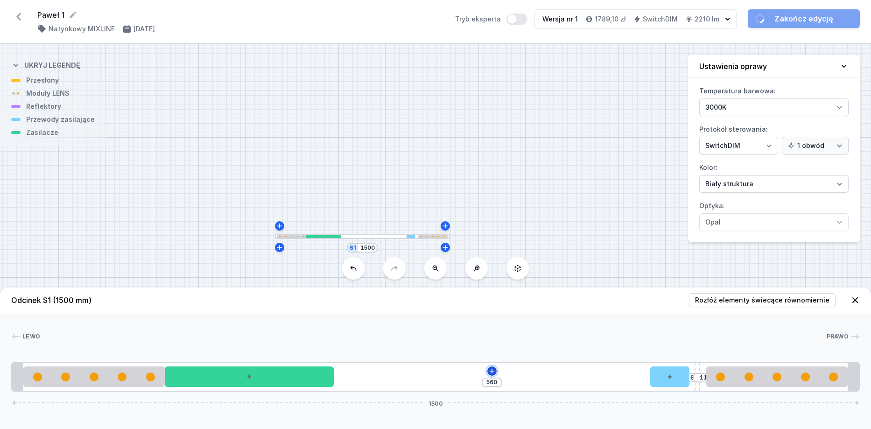
click at [493, 370] on icon at bounding box center [491, 370] width 7 height 7
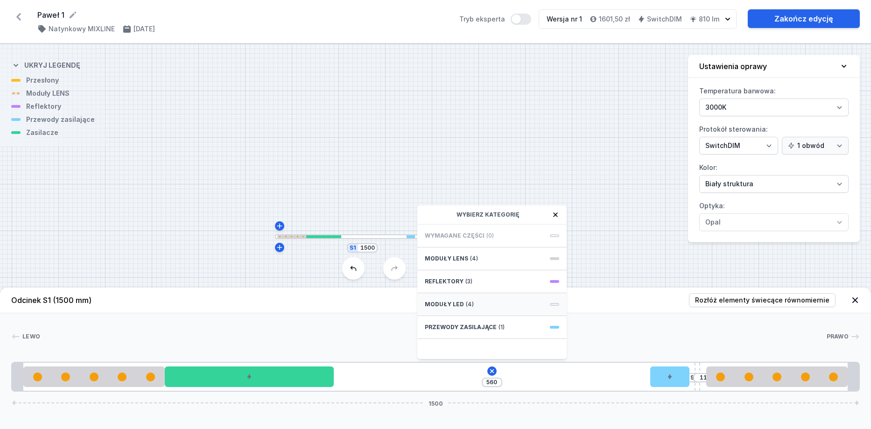
click at [487, 308] on div "Moduły LED (4)" at bounding box center [491, 304] width 149 height 23
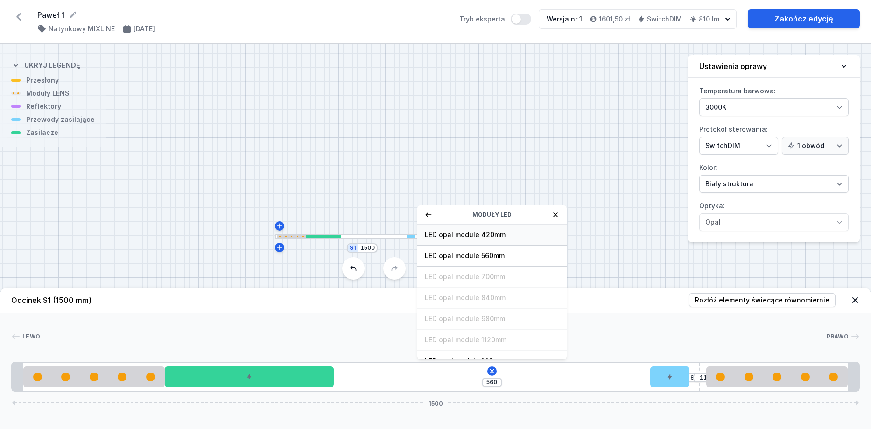
click at [498, 239] on div "LED opal module 420mm" at bounding box center [491, 234] width 149 height 21
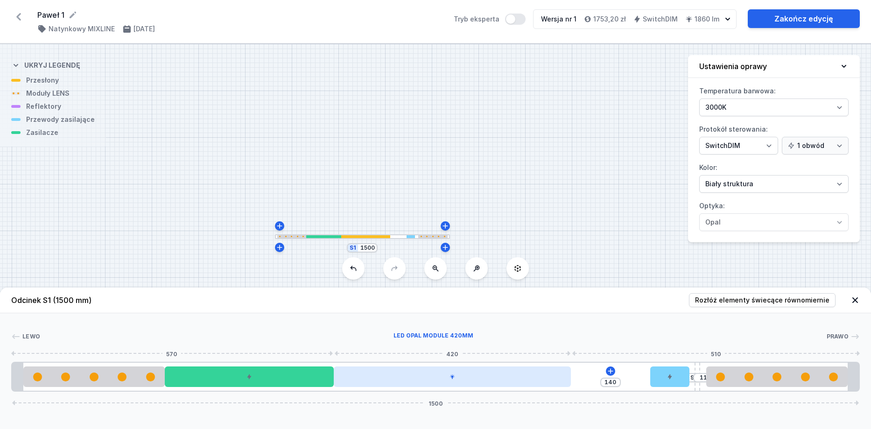
drag, startPoint x: 440, startPoint y: 378, endPoint x: 457, endPoint y: 378, distance: 17.7
click at [457, 378] on div at bounding box center [452, 376] width 237 height 21
drag, startPoint x: 447, startPoint y: 377, endPoint x: 461, endPoint y: 379, distance: 14.1
click at [461, 379] on div at bounding box center [452, 376] width 237 height 21
click at [477, 377] on div at bounding box center [452, 376] width 237 height 21
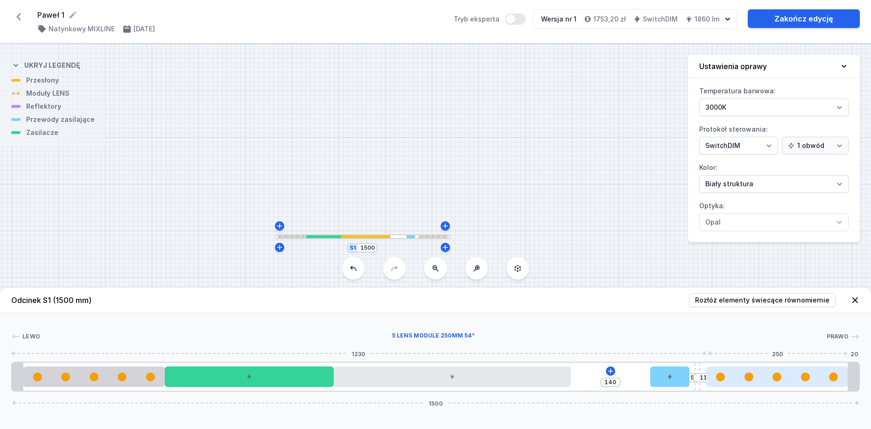
click at [738, 381] on div at bounding box center [776, 376] width 141 height 9
click at [620, 371] on div "140 9 11 1500" at bounding box center [435, 377] width 849 height 30
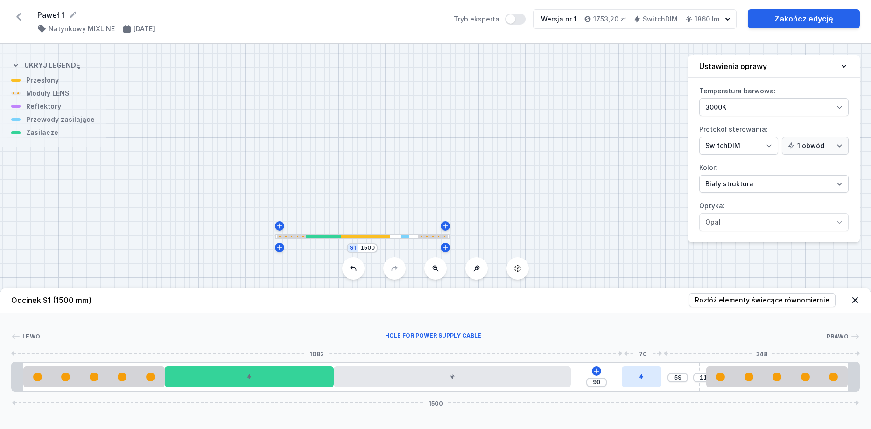
drag, startPoint x: 677, startPoint y: 380, endPoint x: 655, endPoint y: 380, distance: 21.9
click at [655, 380] on div at bounding box center [642, 376] width 40 height 21
drag, startPoint x: 644, startPoint y: 378, endPoint x: 680, endPoint y: 378, distance: 35.9
click at [680, 378] on div at bounding box center [675, 376] width 40 height 21
click at [700, 380] on input "11" at bounding box center [703, 377] width 15 height 7
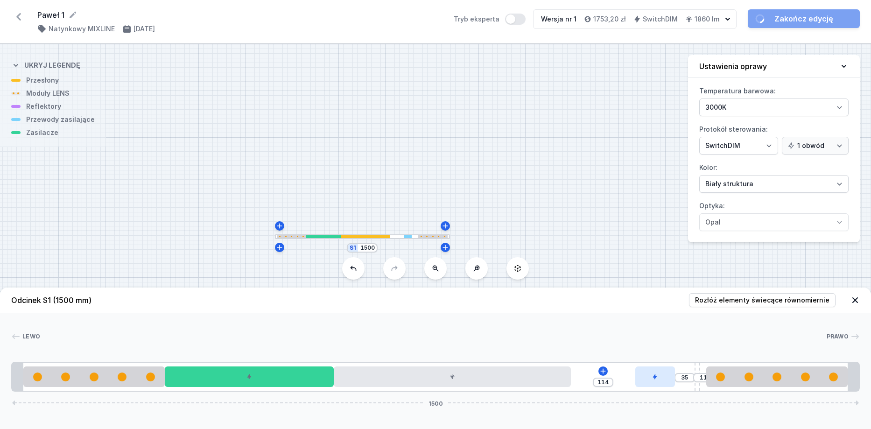
drag, startPoint x: 687, startPoint y: 377, endPoint x: 675, endPoint y: 378, distance: 12.6
click at [675, 378] on div "114 35 11 1500" at bounding box center [435, 377] width 849 height 30
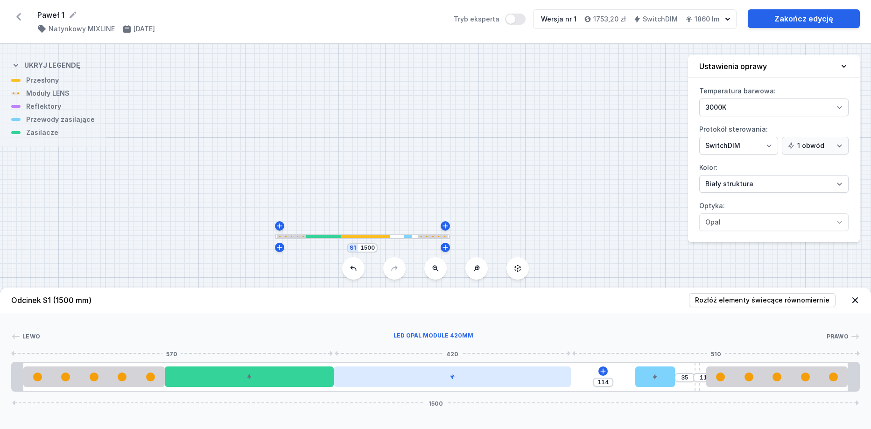
drag, startPoint x: 496, startPoint y: 373, endPoint x: 501, endPoint y: 376, distance: 5.8
click at [501, 376] on div at bounding box center [452, 376] width 237 height 21
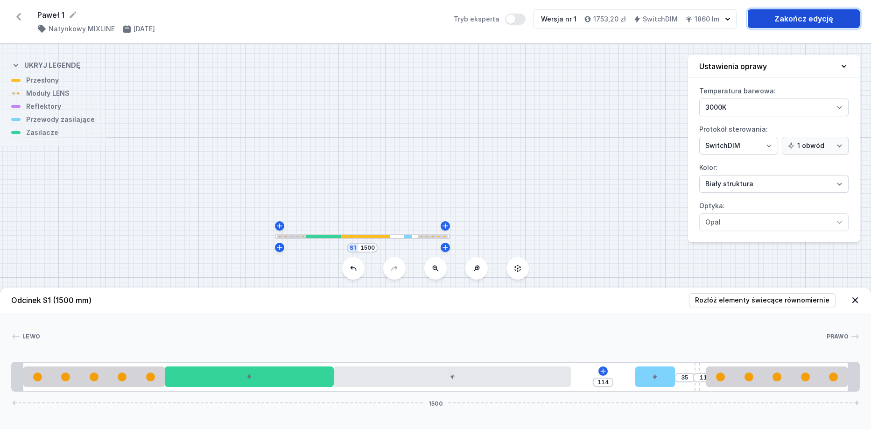
click at [824, 23] on link "Zakończ edycję" at bounding box center [804, 18] width 112 height 19
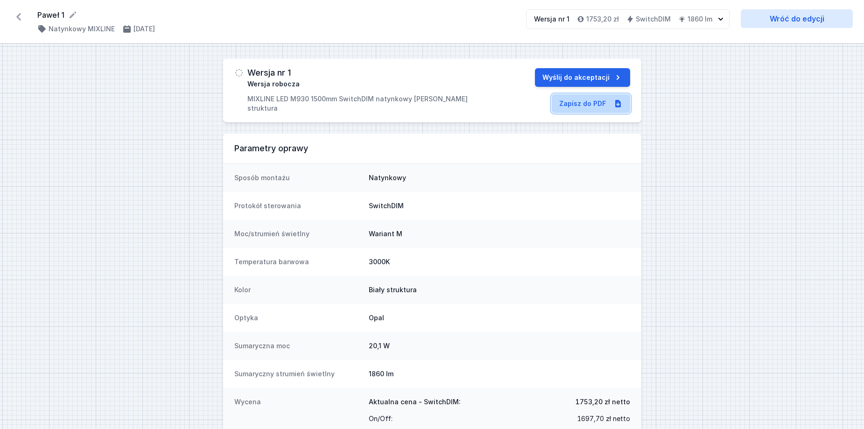
click at [599, 104] on link "Zapisz do PDF" at bounding box center [591, 103] width 78 height 19
click at [593, 78] on button "Wyślij do akceptacji" at bounding box center [582, 77] width 95 height 19
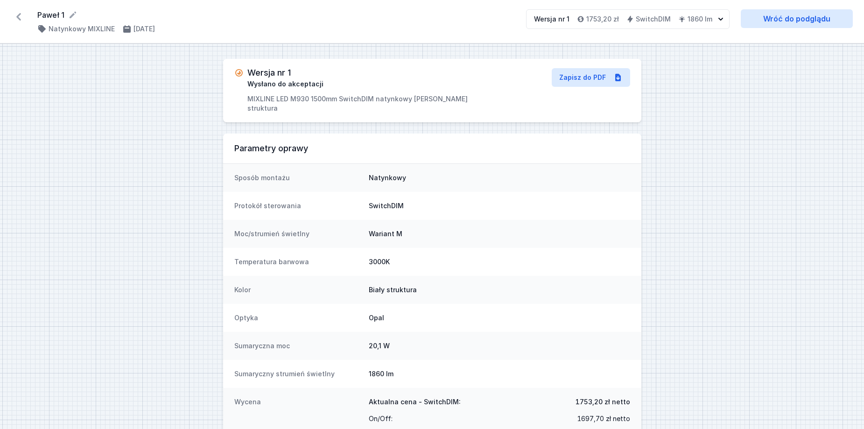
click at [21, 18] on icon at bounding box center [18, 16] width 15 height 15
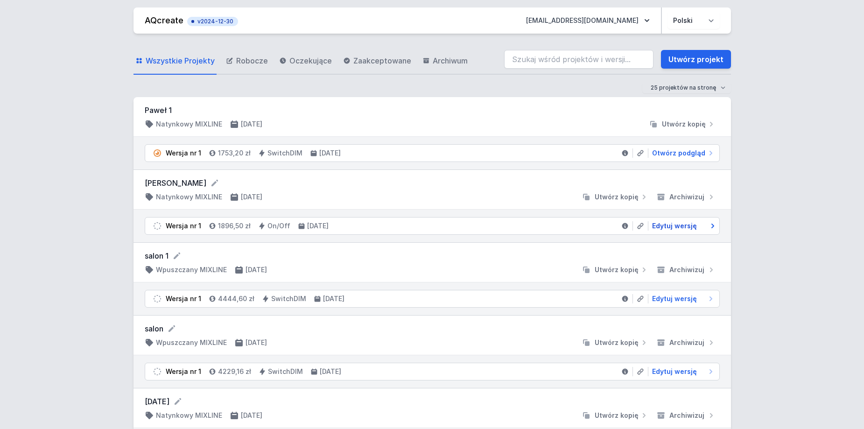
click at [664, 227] on span "Edytuj wersję" at bounding box center [674, 225] width 45 height 9
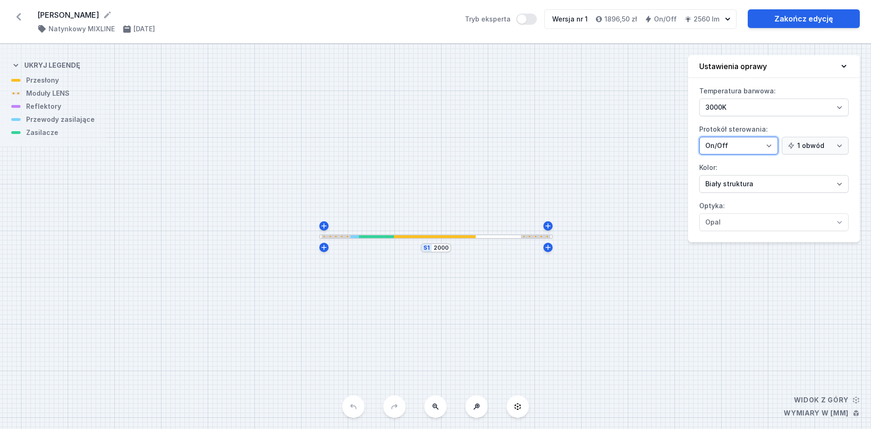
click at [771, 148] on select "On/Off SwitchDIM DALI AQsmart" at bounding box center [738, 146] width 79 height 18
click at [699, 137] on select "On/Off SwitchDIM DALI AQsmart" at bounding box center [738, 146] width 79 height 18
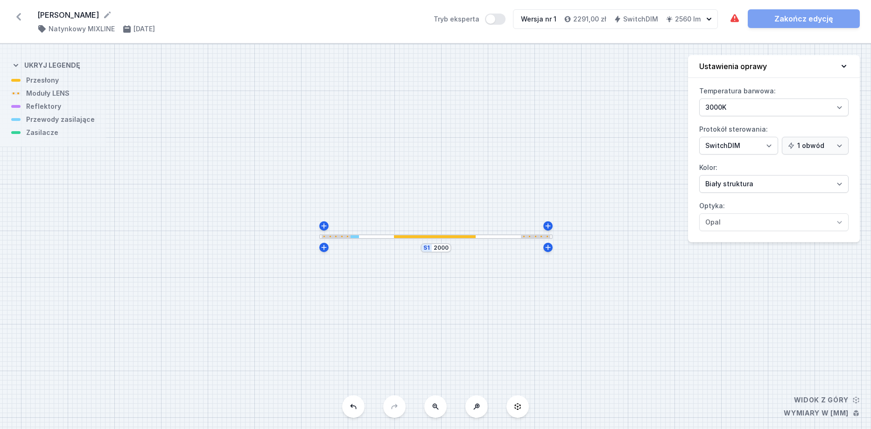
click at [805, 22] on div "Wymagane części nie zostały dodane. Zakończ edycję" at bounding box center [794, 18] width 131 height 19
click at [417, 241] on div "S1 2000" at bounding box center [435, 236] width 871 height 385
click at [416, 238] on div at bounding box center [435, 236] width 233 height 5
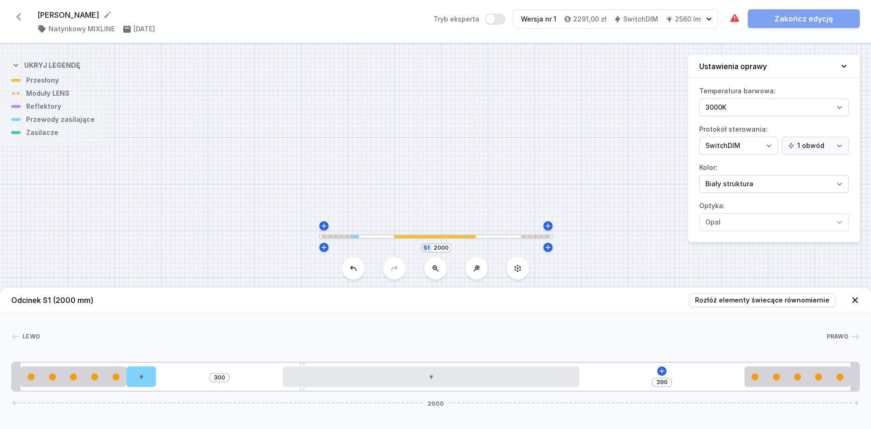
click at [416, 238] on div at bounding box center [435, 236] width 233 height 5
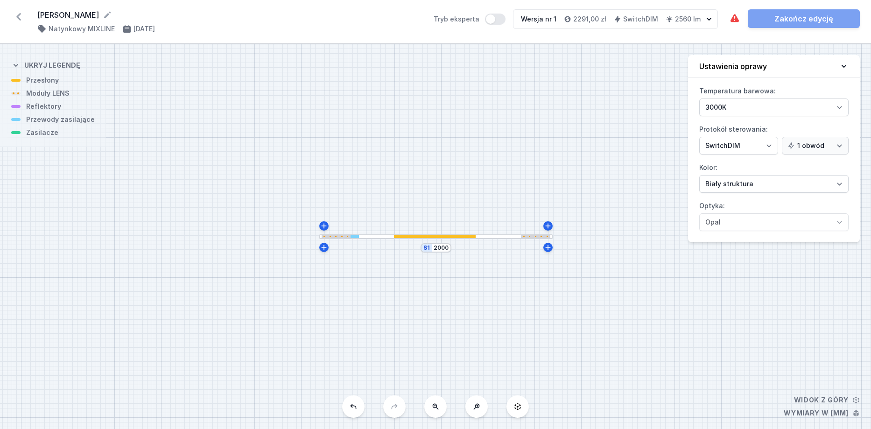
click at [421, 237] on div at bounding box center [435, 236] width 82 height 3
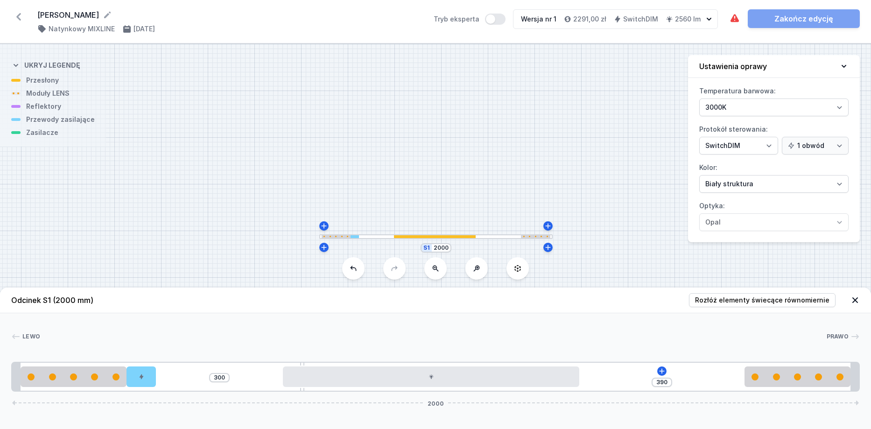
click at [196, 372] on div "[PHONE_NUMBER]" at bounding box center [435, 377] width 849 height 30
click at [168, 383] on div "[PHONE_NUMBER]" at bounding box center [435, 377] width 849 height 30
click at [168, 377] on div "[PHONE_NUMBER]" at bounding box center [435, 377] width 849 height 30
click at [663, 371] on icon at bounding box center [661, 370] width 5 height 5
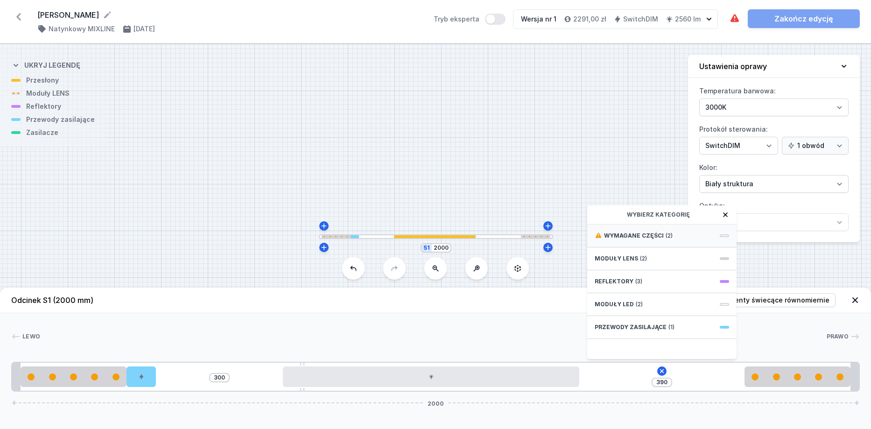
click at [666, 232] on span "(2)" at bounding box center [669, 235] width 7 height 7
click at [693, 256] on span "DALI Driver - up to 5W" at bounding box center [662, 255] width 134 height 9
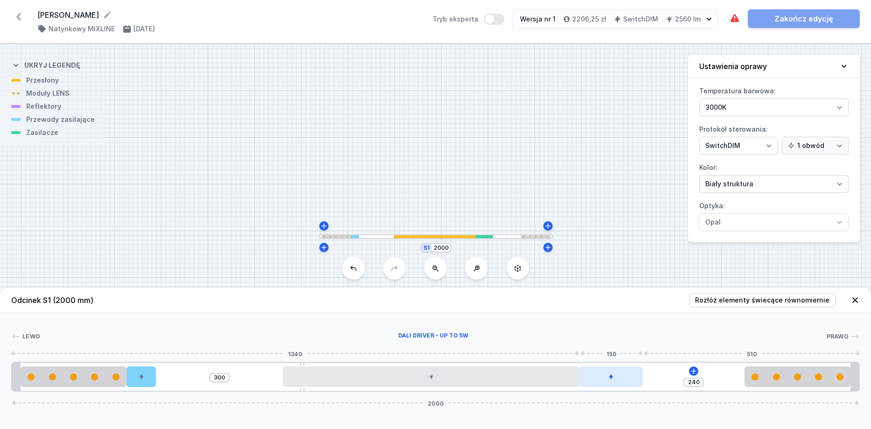
click at [612, 380] on div at bounding box center [610, 376] width 63 height 21
click at [612, 351] on icon at bounding box center [610, 349] width 7 height 7
click at [660, 370] on icon at bounding box center [661, 370] width 7 height 7
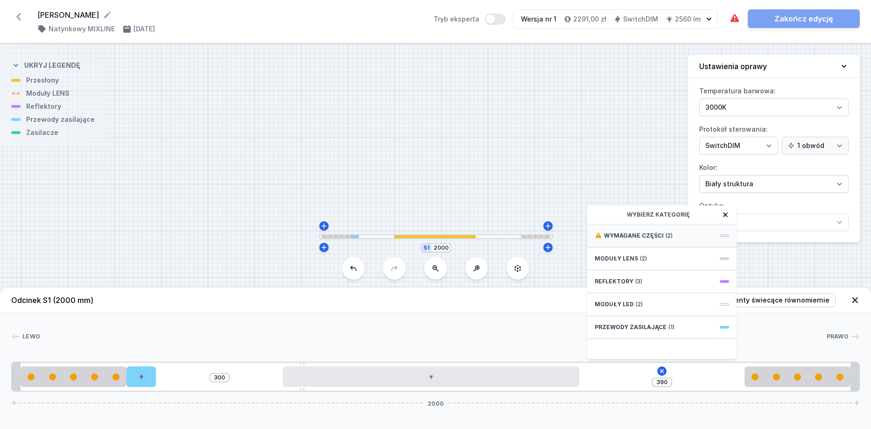
click at [659, 232] on span "Wymagane części" at bounding box center [634, 235] width 60 height 7
click at [663, 234] on span "DALI Driver - up to 35W" at bounding box center [662, 234] width 134 height 9
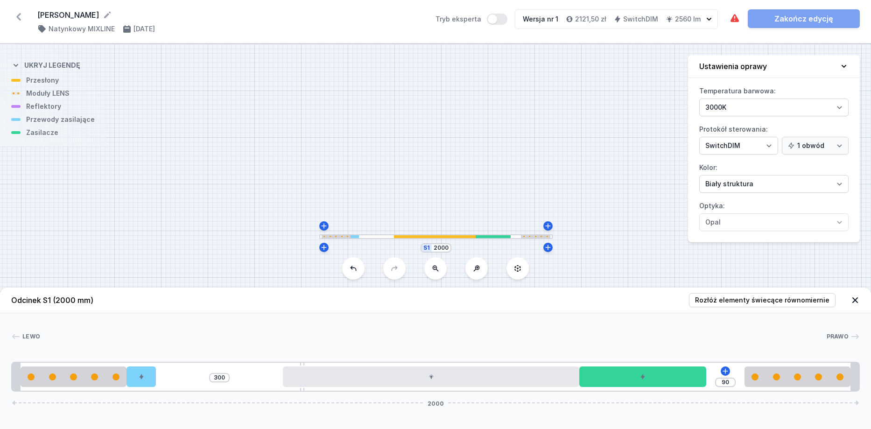
click at [777, 22] on div "Wymagane części nie zostały dodane. Zakończ edycję" at bounding box center [794, 18] width 131 height 19
click at [782, 15] on div "Wymagane części nie zostały dodane. Zakończ edycję" at bounding box center [794, 18] width 131 height 19
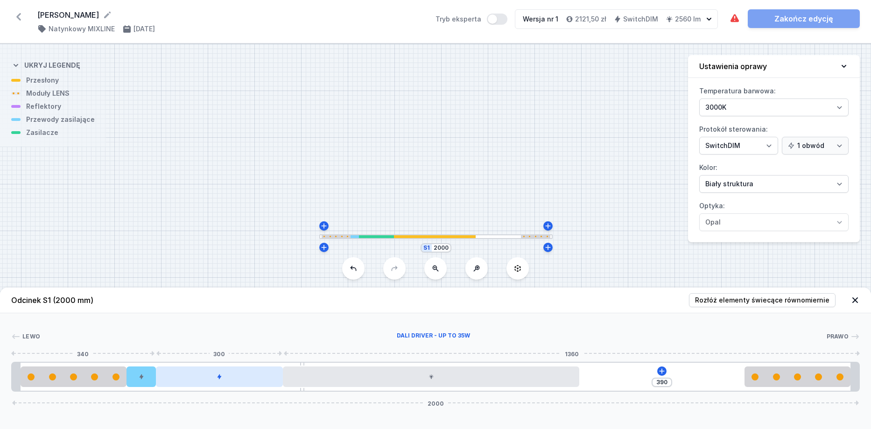
drag, startPoint x: 633, startPoint y: 377, endPoint x: 222, endPoint y: 367, distance: 410.8
click at [222, 367] on div at bounding box center [219, 376] width 127 height 21
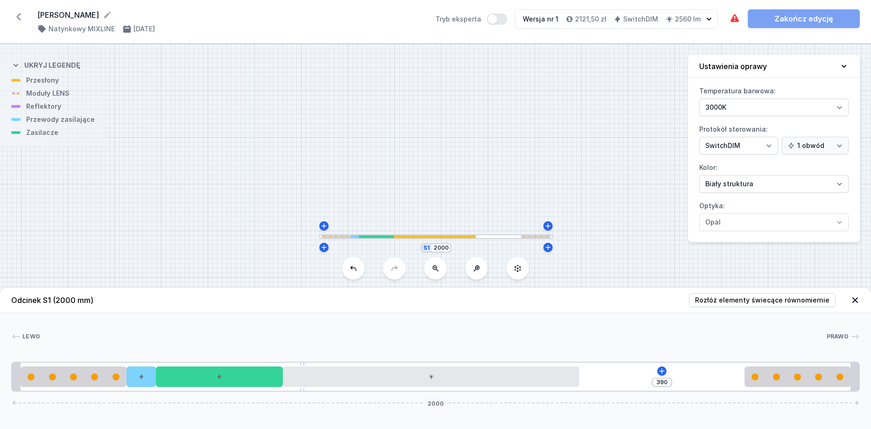
click at [797, 20] on div "Wymagane części nie zostały dodane. Zakończ edycję" at bounding box center [794, 18] width 131 height 19
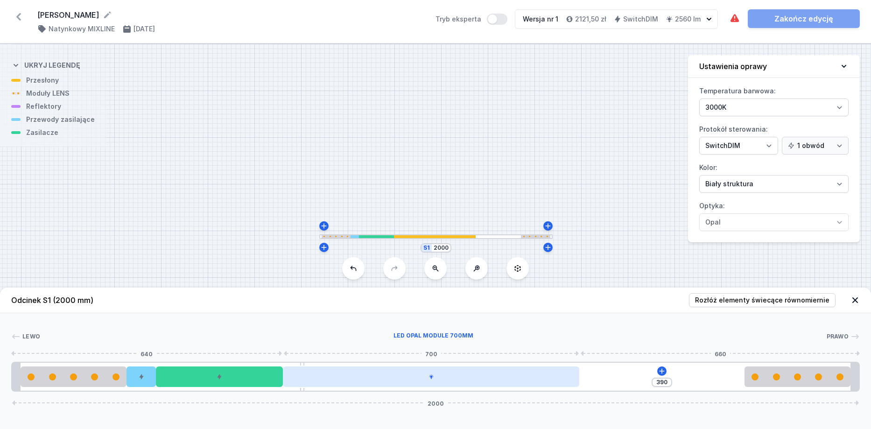
drag, startPoint x: 401, startPoint y: 373, endPoint x: 411, endPoint y: 373, distance: 9.3
click at [411, 373] on div at bounding box center [431, 376] width 296 height 21
click at [410, 373] on div at bounding box center [431, 376] width 296 height 21
click at [407, 380] on div at bounding box center [431, 376] width 296 height 21
click at [411, 381] on div at bounding box center [431, 376] width 296 height 21
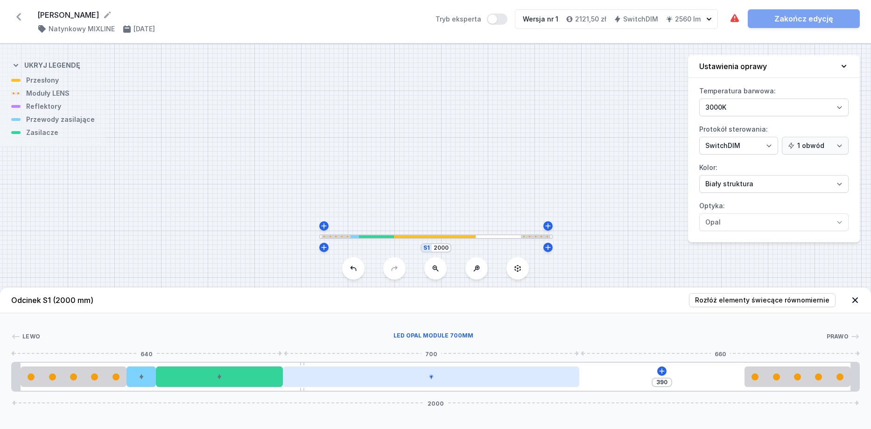
click at [295, 381] on div at bounding box center [431, 376] width 296 height 21
click at [419, 376] on div at bounding box center [431, 376] width 296 height 21
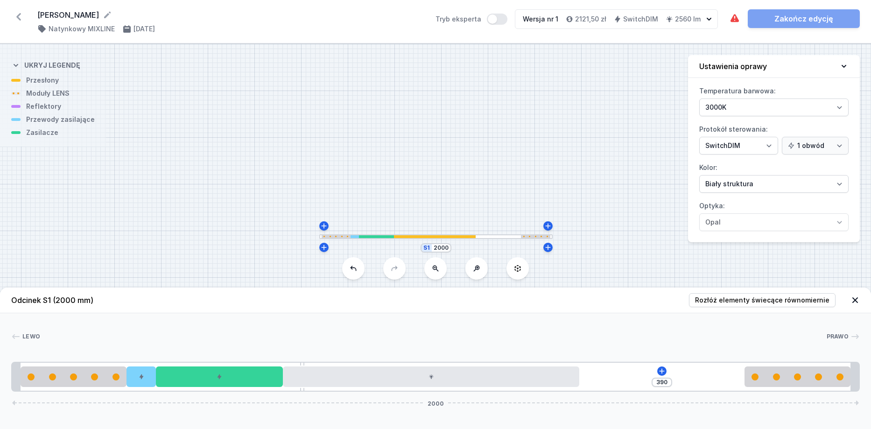
click at [588, 315] on div "Lewo Prawo 1 2 3 4 5 6 2 1 390 2000 20 250 70 300 40 10 700 390 250 20 20 1960 …" at bounding box center [435, 352] width 871 height 78
drag, startPoint x: 586, startPoint y: 329, endPoint x: 590, endPoint y: 324, distance: 5.9
click at [587, 329] on div "Lewo Prawo 1 2 3 4 5 6 2 1 390 2000 20 250 70 300 40 10 700 390 250 20 20 1960 …" at bounding box center [435, 352] width 871 height 78
click at [808, 18] on div "Wymagane części nie zostały dodane. Zakończ edycję" at bounding box center [794, 18] width 131 height 19
click at [767, 145] on select "On/Off SwitchDIM DALI AQsmart" at bounding box center [738, 146] width 79 height 18
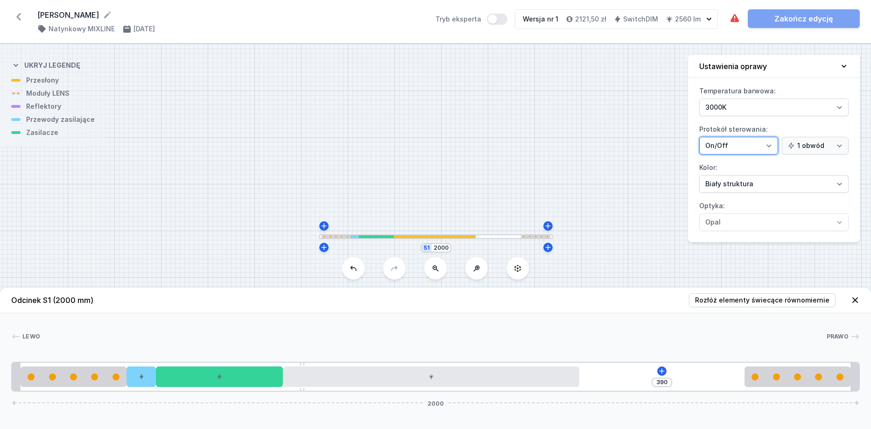
click at [699, 137] on select "On/Off SwitchDIM DALI AQsmart" at bounding box center [738, 146] width 79 height 18
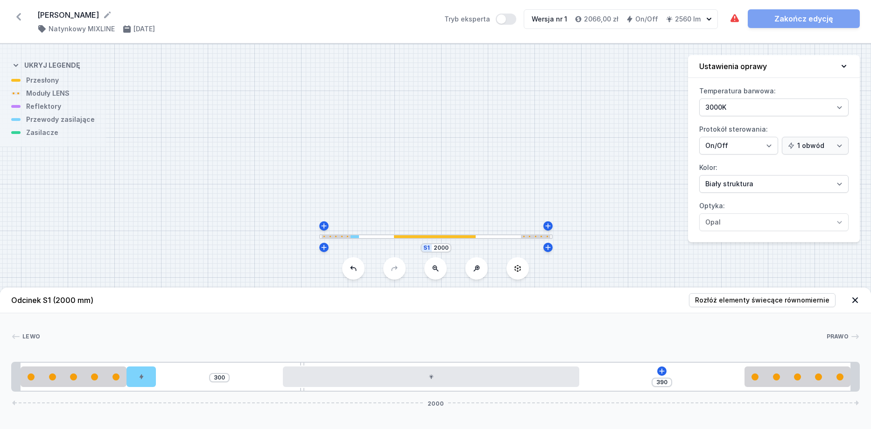
click at [789, 18] on div "Wymagane części nie zostały dodane. Zakończ edycję" at bounding box center [794, 18] width 131 height 19
click at [607, 381] on div "[PHONE_NUMBER]" at bounding box center [435, 377] width 849 height 30
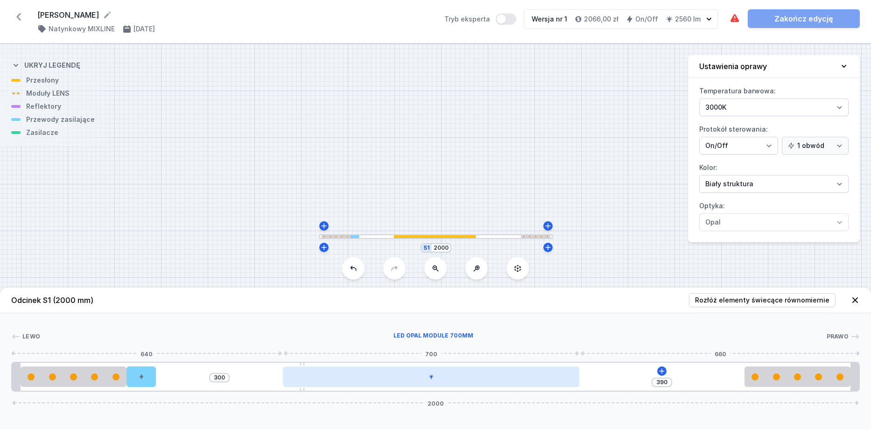
click at [545, 380] on div at bounding box center [431, 376] width 296 height 21
click at [393, 368] on div at bounding box center [431, 376] width 296 height 21
click at [399, 380] on div at bounding box center [431, 376] width 296 height 21
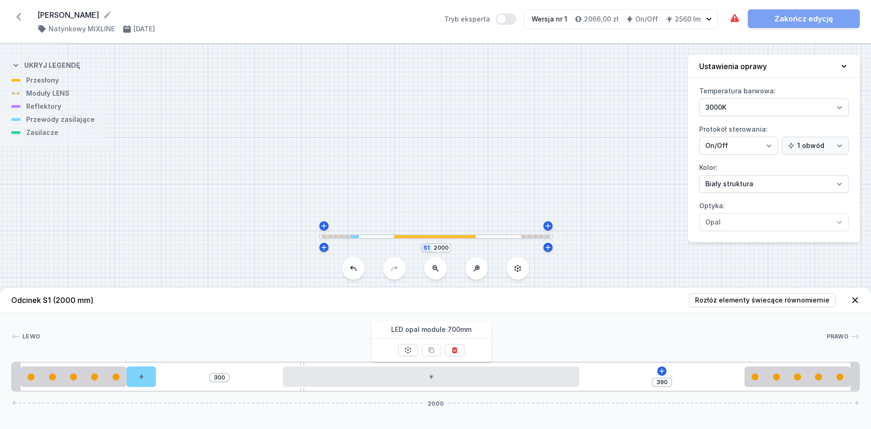
click at [435, 327] on span "LED opal module 700mm" at bounding box center [431, 329] width 119 height 17
click at [454, 351] on icon at bounding box center [454, 349] width 7 height 7
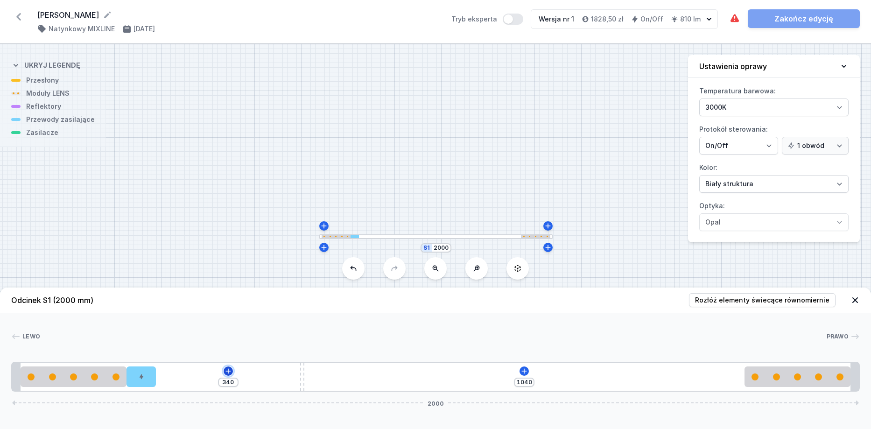
click at [228, 371] on icon at bounding box center [227, 370] width 5 height 5
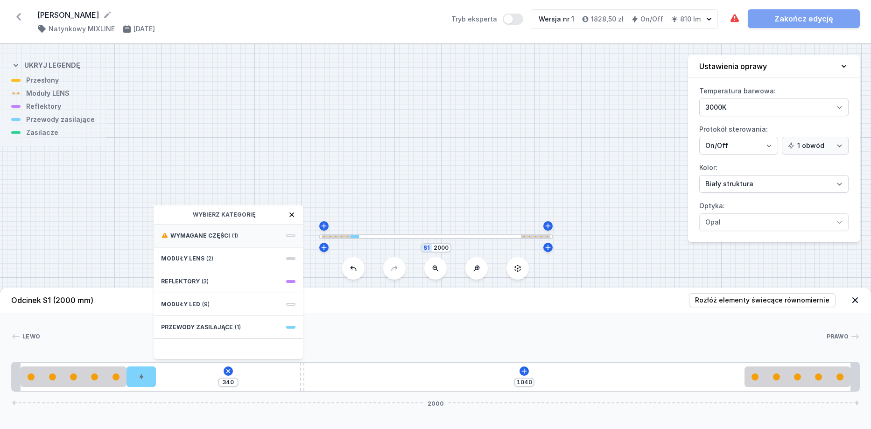
click at [232, 237] on span "(1)" at bounding box center [235, 235] width 6 height 7
click at [327, 177] on div "S1 2000" at bounding box center [435, 236] width 871 height 385
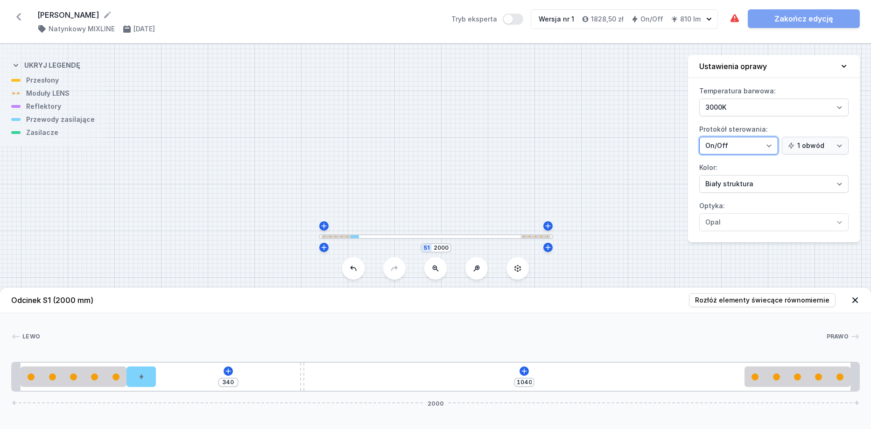
click at [773, 147] on select "On/Off SwitchDIM DALI AQsmart" at bounding box center [738, 146] width 79 height 18
click at [699, 137] on select "On/Off SwitchDIM DALI AQsmart" at bounding box center [738, 146] width 79 height 18
click at [228, 370] on icon at bounding box center [227, 370] width 5 height 5
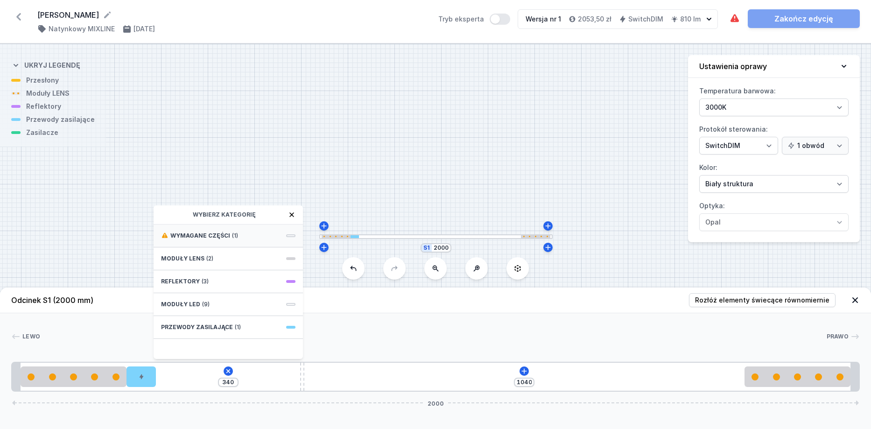
click at [210, 235] on span "Wymagane części" at bounding box center [200, 235] width 60 height 7
click at [210, 235] on span "DALI Driver - up to 12W" at bounding box center [228, 234] width 134 height 9
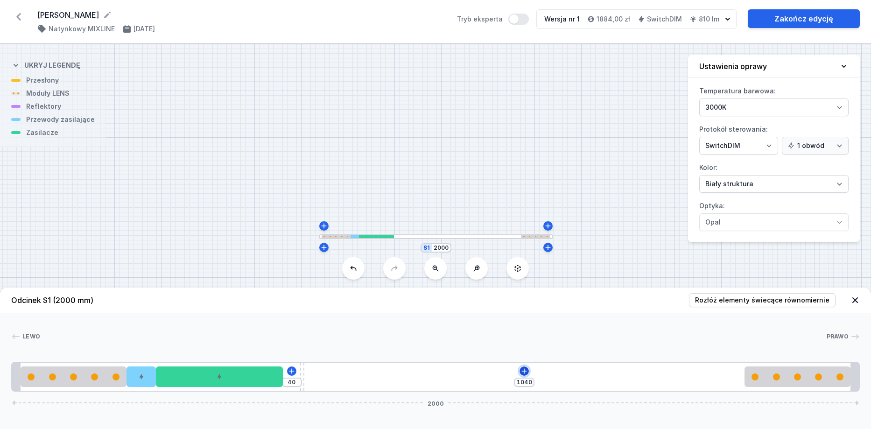
click at [521, 367] on icon at bounding box center [523, 370] width 7 height 7
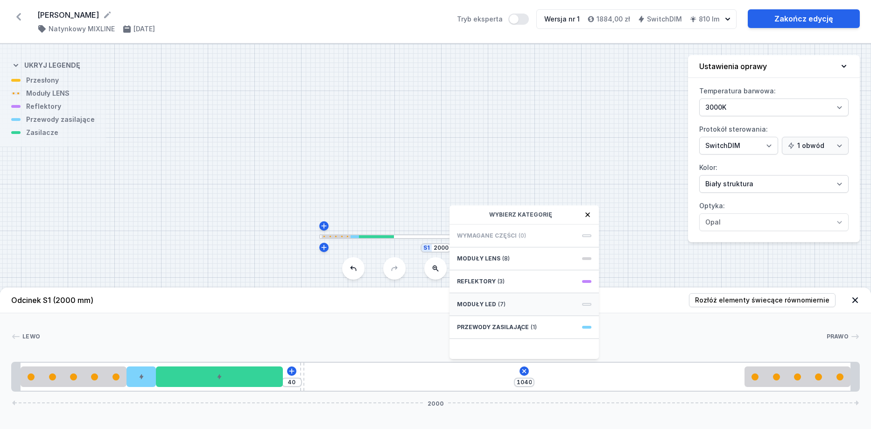
click at [508, 300] on div "Moduły LED (7)" at bounding box center [523, 304] width 149 height 23
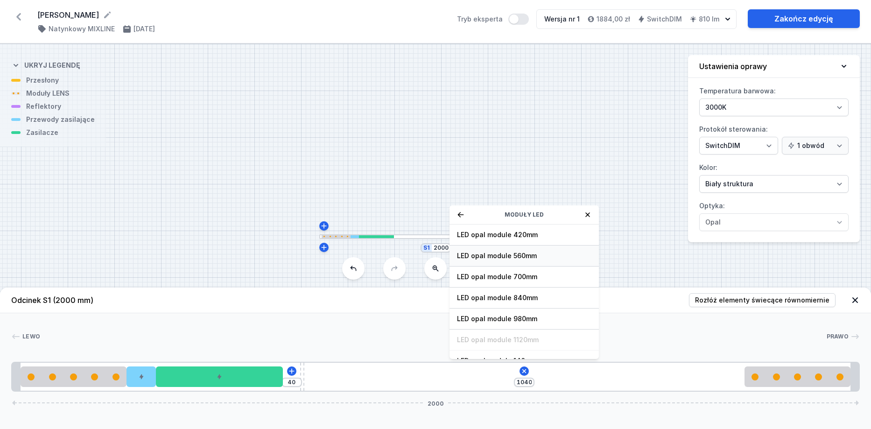
click at [510, 260] on span "LED opal module 560mm" at bounding box center [524, 255] width 134 height 9
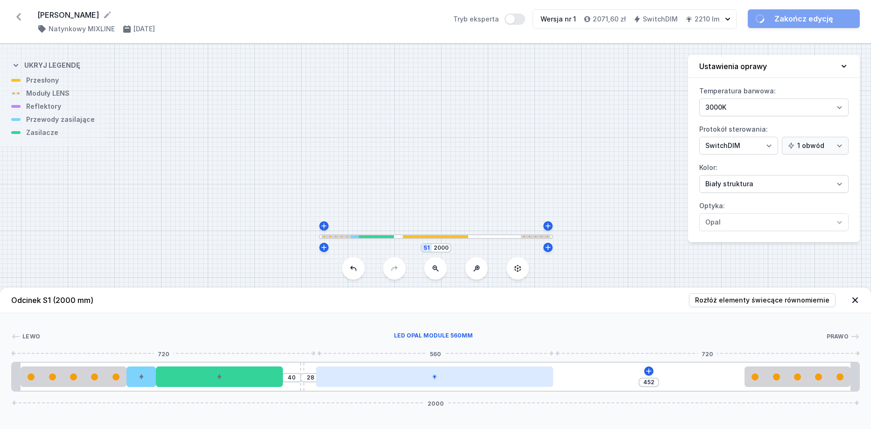
drag, startPoint x: 462, startPoint y: 378, endPoint x: 472, endPoint y: 377, distance: 10.3
click at [472, 377] on div at bounding box center [434, 376] width 237 height 21
click at [471, 379] on div at bounding box center [434, 376] width 237 height 21
click at [471, 378] on div at bounding box center [436, 376] width 237 height 21
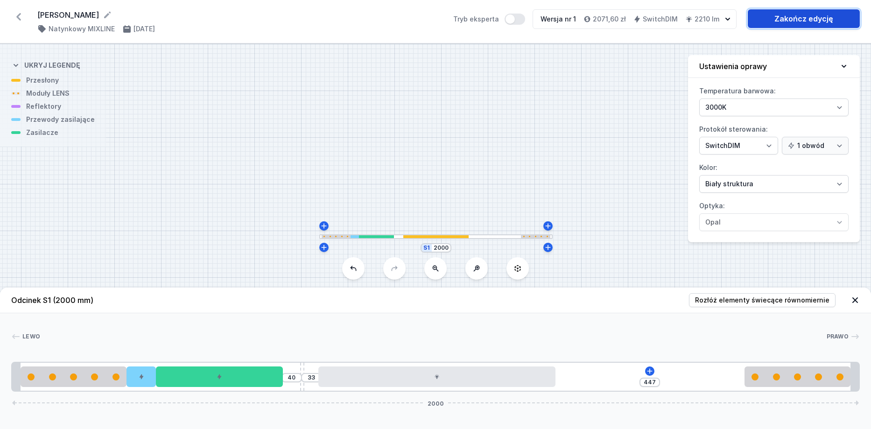
click at [781, 19] on link "Zakończ edycję" at bounding box center [804, 18] width 112 height 19
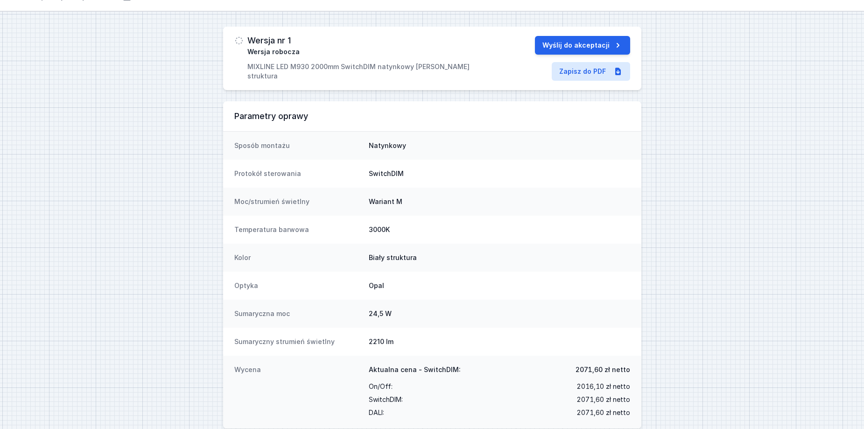
scroll to position [47, 0]
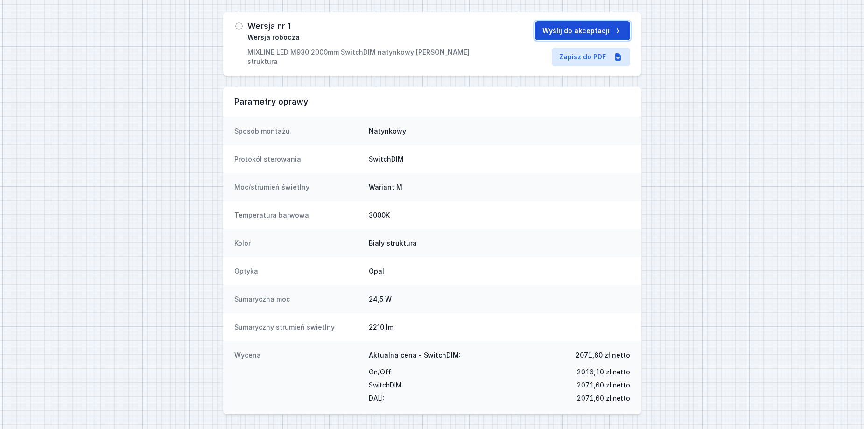
click at [593, 33] on button "Wyślij do akceptacji" at bounding box center [582, 30] width 95 height 19
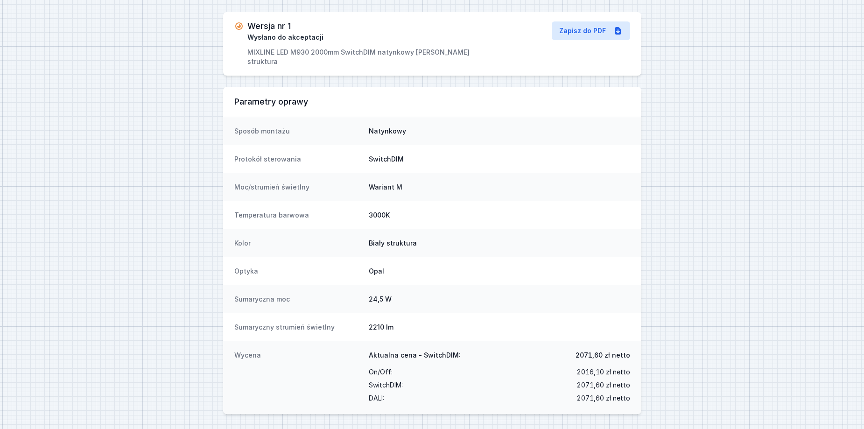
scroll to position [37, 0]
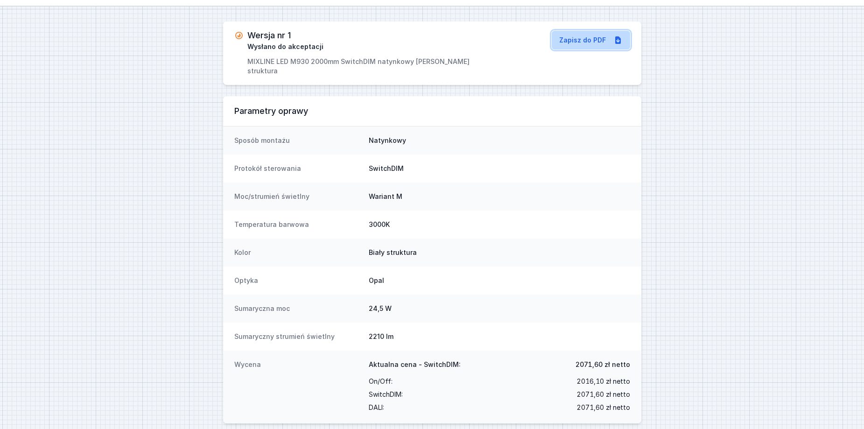
click at [571, 44] on link "Zapisz do PDF" at bounding box center [591, 40] width 78 height 19
click at [565, 42] on link "Zapisz do PDF" at bounding box center [591, 40] width 78 height 19
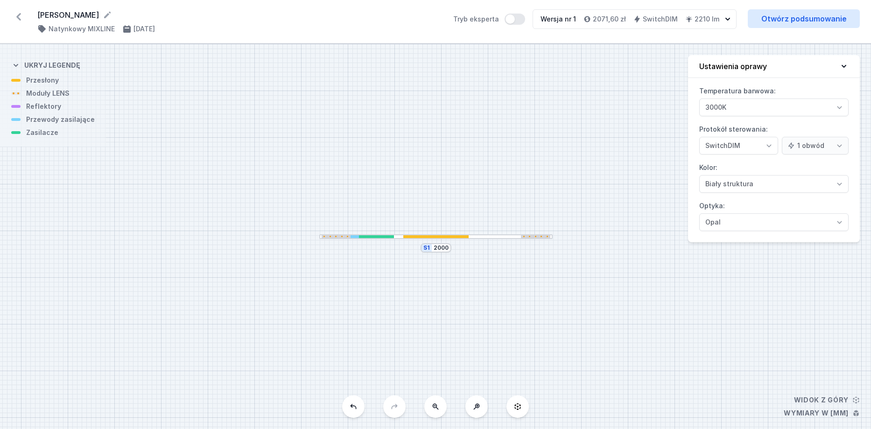
click at [21, 15] on icon at bounding box center [18, 16] width 15 height 15
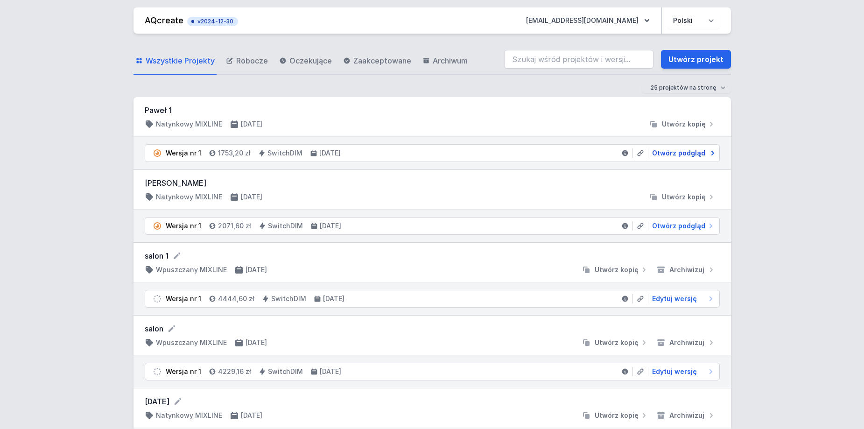
click at [676, 152] on span "Otwórz podgląd" at bounding box center [678, 152] width 53 height 9
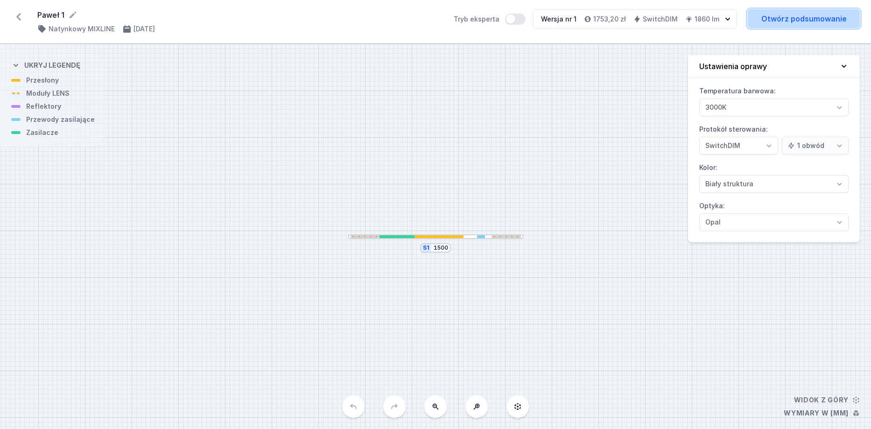
click at [786, 18] on link "Otwórz podsumowanie" at bounding box center [804, 18] width 112 height 19
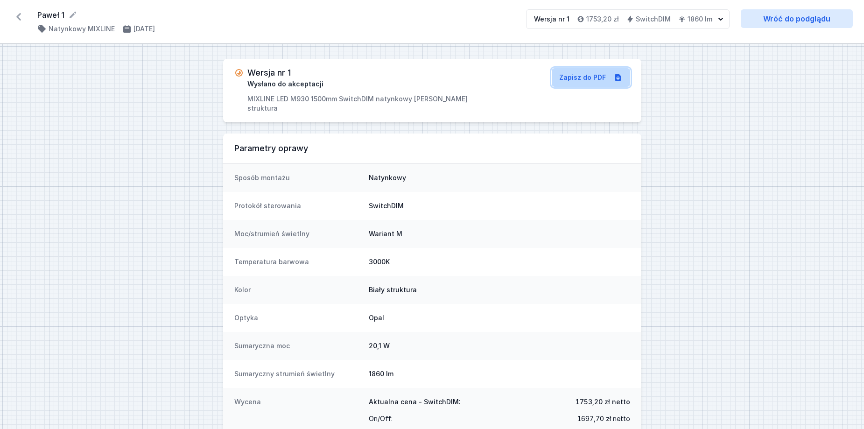
click at [597, 80] on link "Zapisz do PDF" at bounding box center [591, 77] width 78 height 19
